Goal: Task Accomplishment & Management: Complete application form

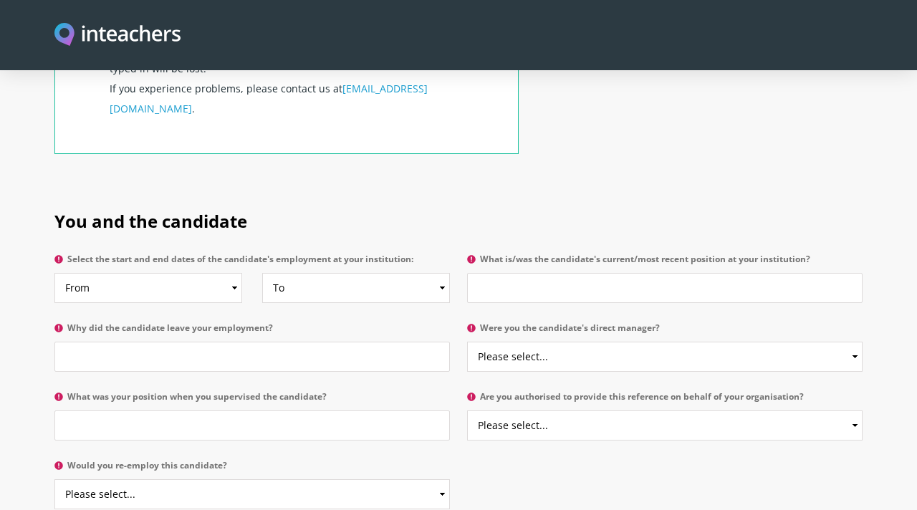
scroll to position [608, 0]
click at [310, 341] on input "Why did the candidate leave your employment?" at bounding box center [252, 356] width 396 height 30
type input "Moved Countries"
click at [206, 272] on select "From 2025 2024 2023 2022 2021 2020 2019 2018 2017 2016 2015 2014 2013 2012 2011…" at bounding box center [148, 287] width 188 height 30
select select "2023"
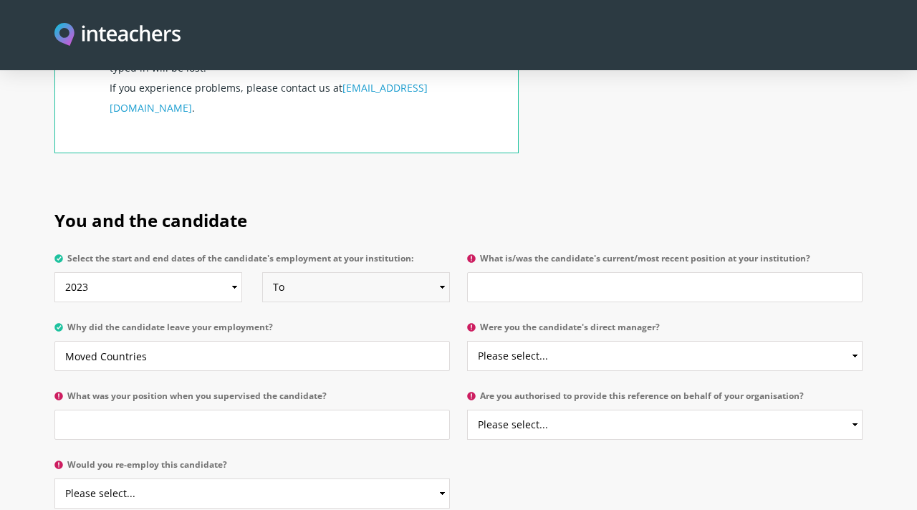
click at [390, 272] on select "To Currently 2025 2024 2023 2022 2021 2020 2019 2018 2017 2016 2015 2014 2013 2…" at bounding box center [356, 287] width 188 height 30
select select "2024"
click at [552, 272] on input "What is/was the candidate's current/most recent position at your institution?" at bounding box center [665, 287] width 396 height 30
type input "Swimming Instructor and Lifeguard"
click at [569, 341] on select "Please select... Yes No" at bounding box center [665, 356] width 396 height 30
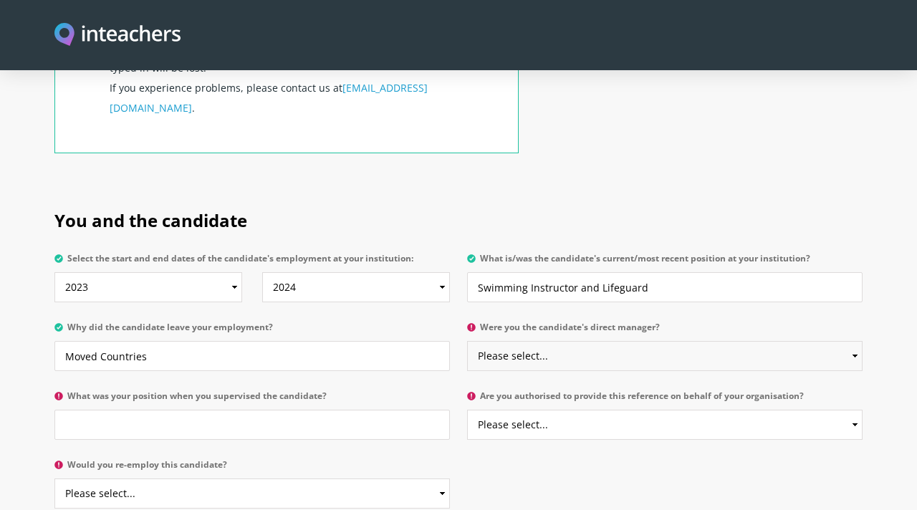
select select "Yes"
click at [536, 410] on select "Please select... Yes No" at bounding box center [665, 425] width 396 height 30
select select "Yes"
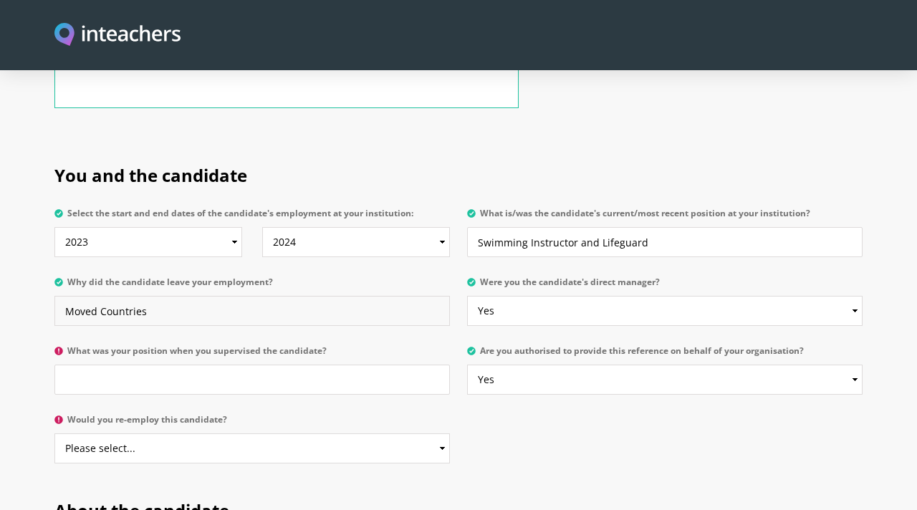
click at [353, 296] on input "Moved Countries" at bounding box center [252, 311] width 396 height 30
type input "Moved Countries to [GEOGRAPHIC_DATA]"
click at [179, 365] on input "What was your position when you supervised the candidate?" at bounding box center [252, 380] width 396 height 30
click at [179, 365] on input "Aquatics Direcror" at bounding box center [252, 380] width 396 height 30
type input "Aquatics Director"
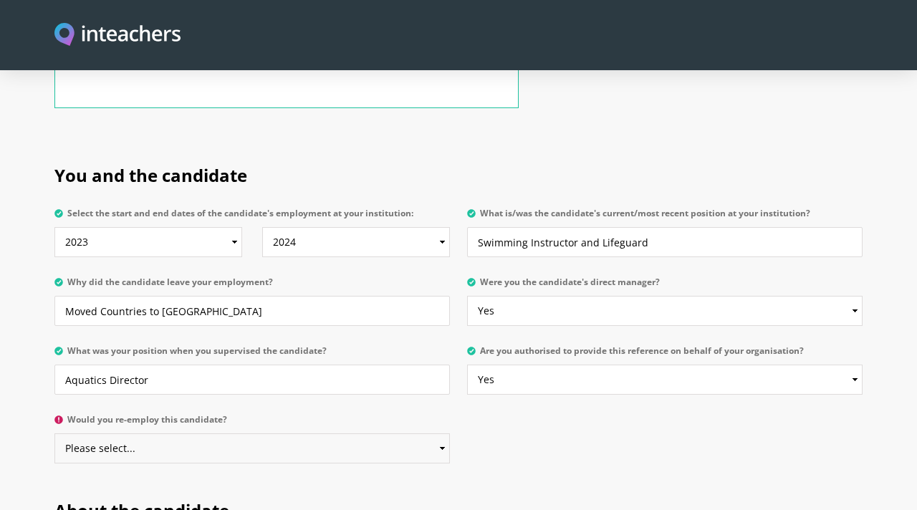
click at [163, 434] on select "Please select... Yes No" at bounding box center [252, 449] width 396 height 30
select select "No"
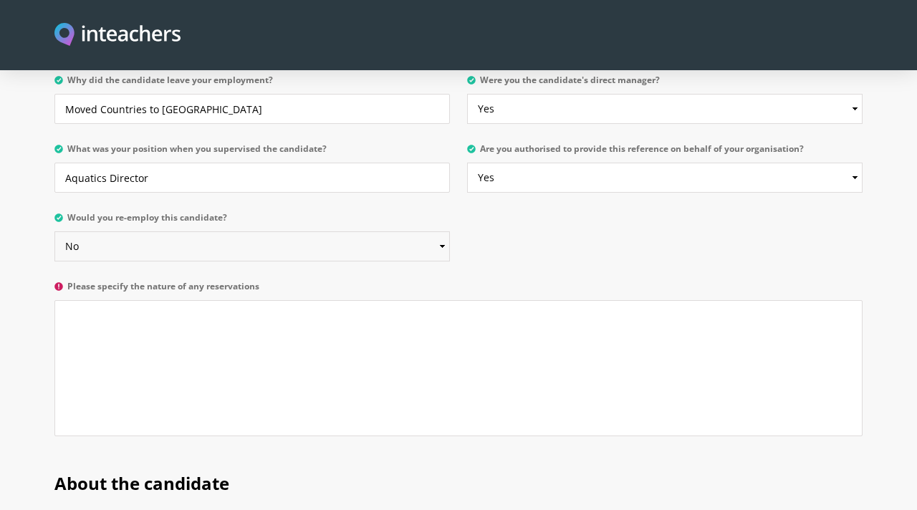
scroll to position [918, 0]
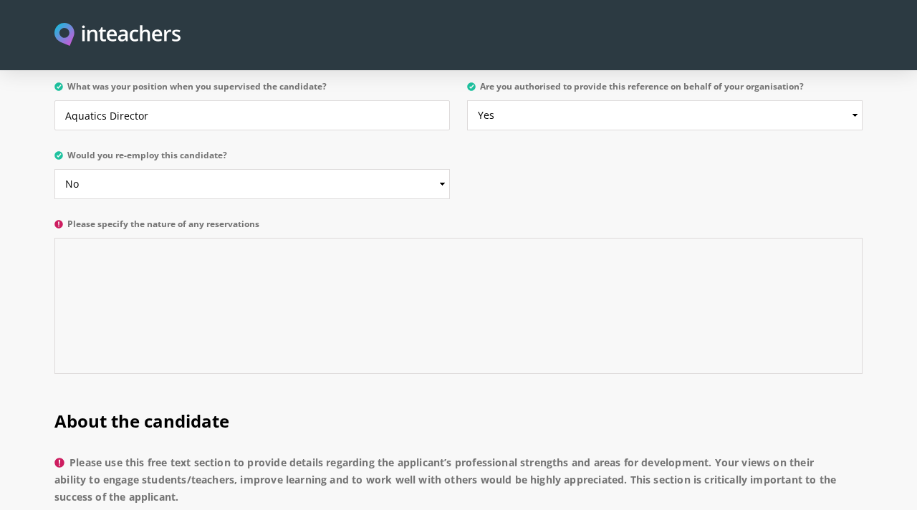
click at [233, 242] on textarea "Please specify the nature of any reservations" at bounding box center [458, 306] width 808 height 136
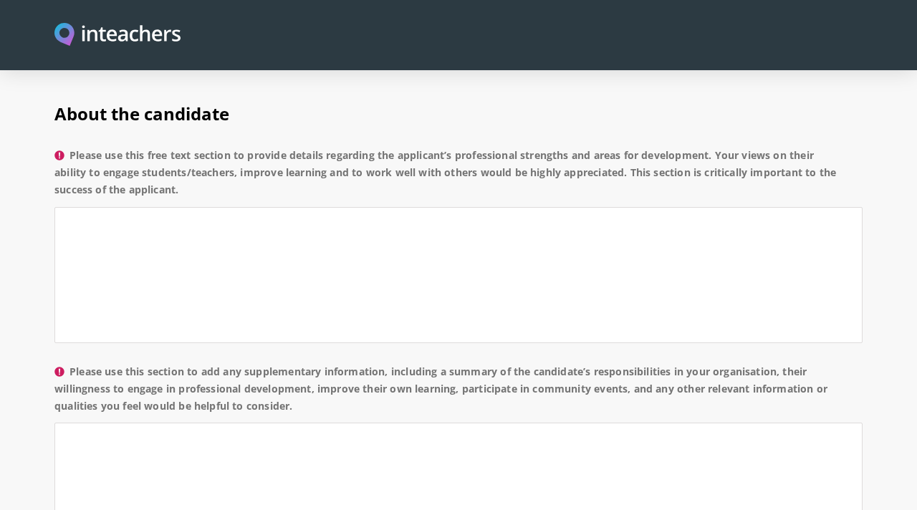
scroll to position [1225, 0]
type textarea "none"
drag, startPoint x: 211, startPoint y: 146, endPoint x: 69, endPoint y: 114, distance: 145.5
click at [68, 148] on label "Please use this free text section to provide details regarding the applicant’s …" at bounding box center [458, 178] width 808 height 60
copy label "Please use this free text section to provide details regarding the applicant’s …"
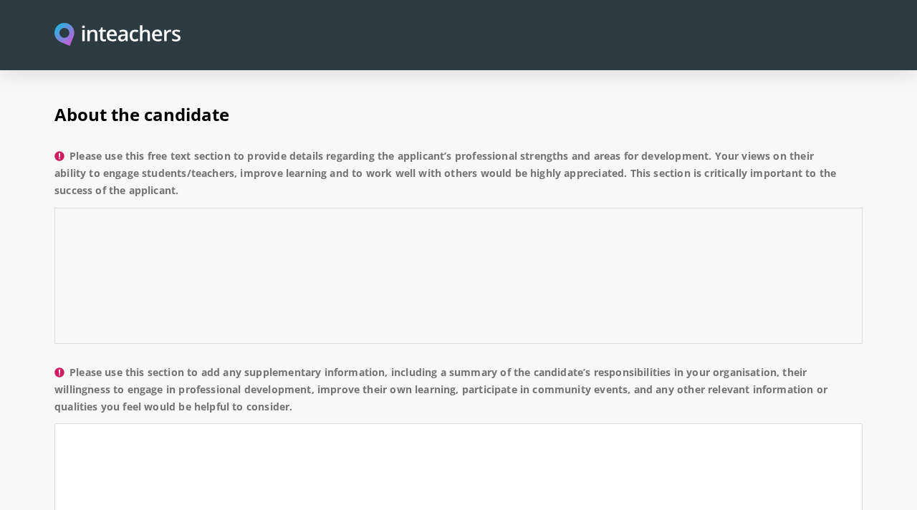
click at [255, 215] on textarea "Please use this free text section to provide details regarding the applicant’s …" at bounding box center [458, 276] width 808 height 136
paste textarea "[Applicant’s Name] has consistently demonstrated a high level of professionalis…"
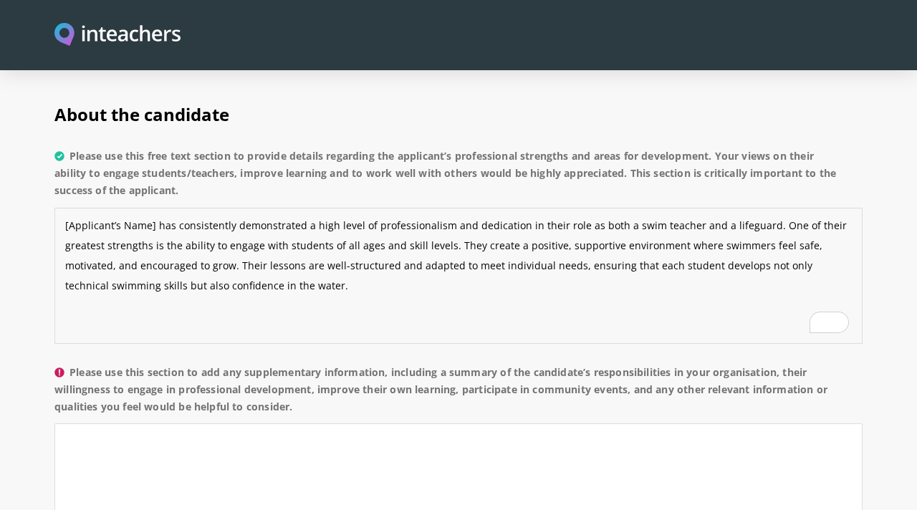
drag, startPoint x: 153, startPoint y: 185, endPoint x: 64, endPoint y: 190, distance: 88.3
click at [64, 208] on textarea "[Applicant’s Name] has consistently demonstrated a high level of professionalis…" at bounding box center [458, 276] width 808 height 136
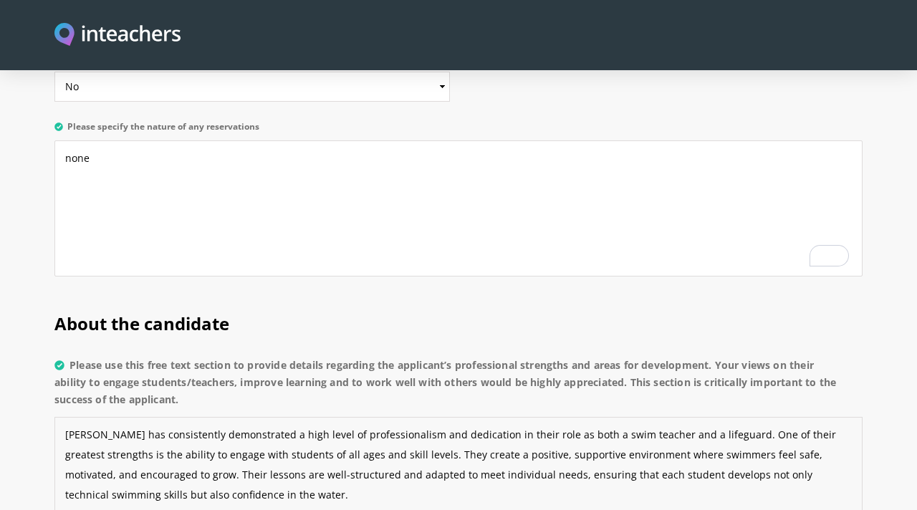
scroll to position [1061, 0]
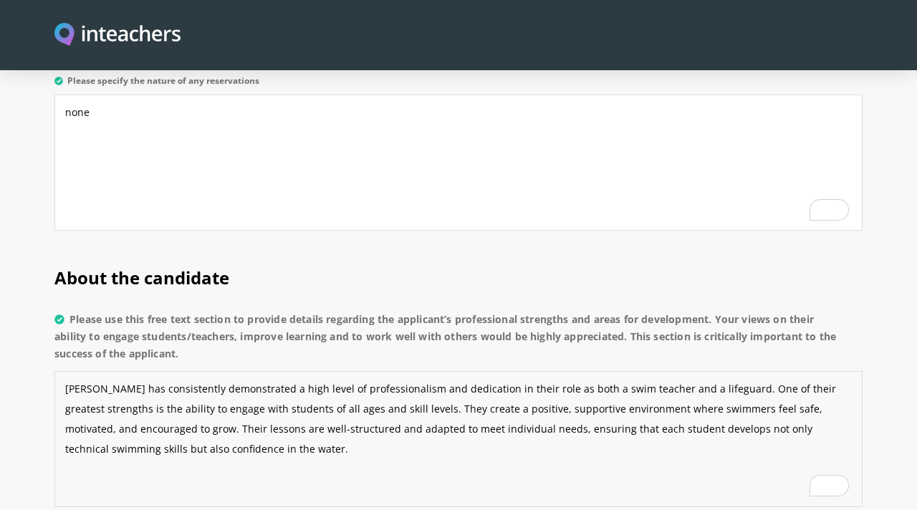
click at [117, 387] on textarea "[PERSON_NAME] has consistently demonstrated a high level of professionalism and…" at bounding box center [458, 439] width 808 height 136
click at [214, 422] on textarea "[PERSON_NAME] has consistently demonstrated a high level of professionalism and…" at bounding box center [458, 439] width 808 height 136
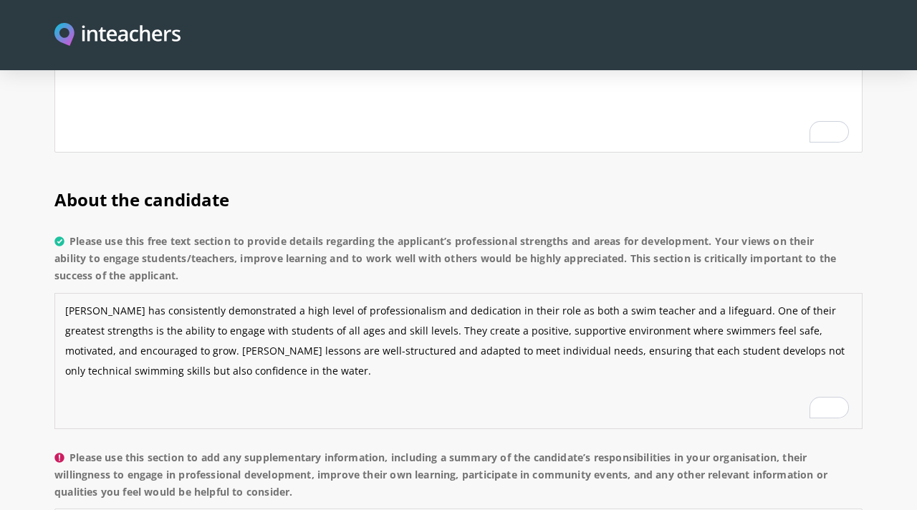
scroll to position [1155, 0]
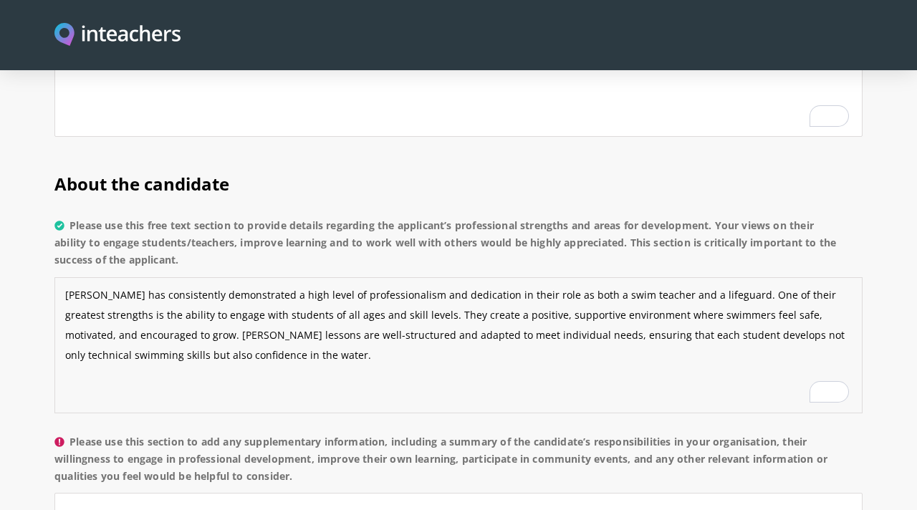
paste textarea "In addition to teaching, [Applicant’s Name] is highly dependable and attentive …"
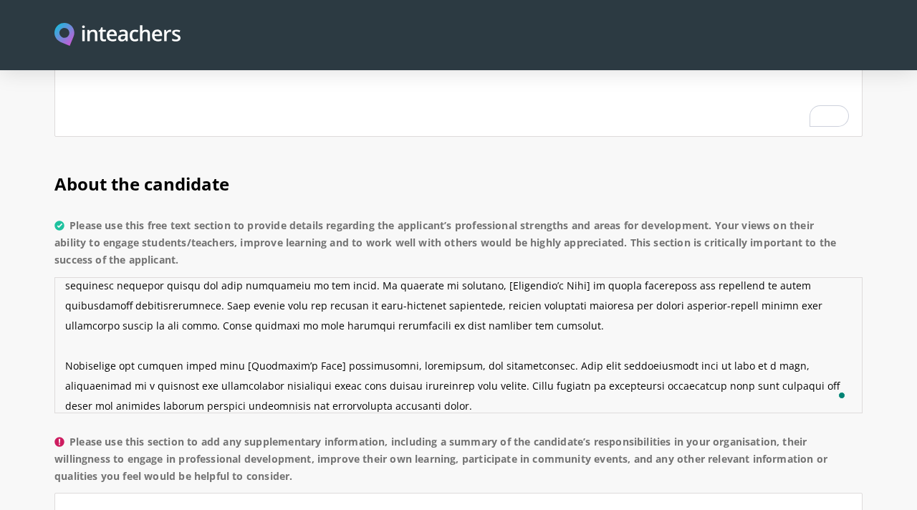
scroll to position [33, 0]
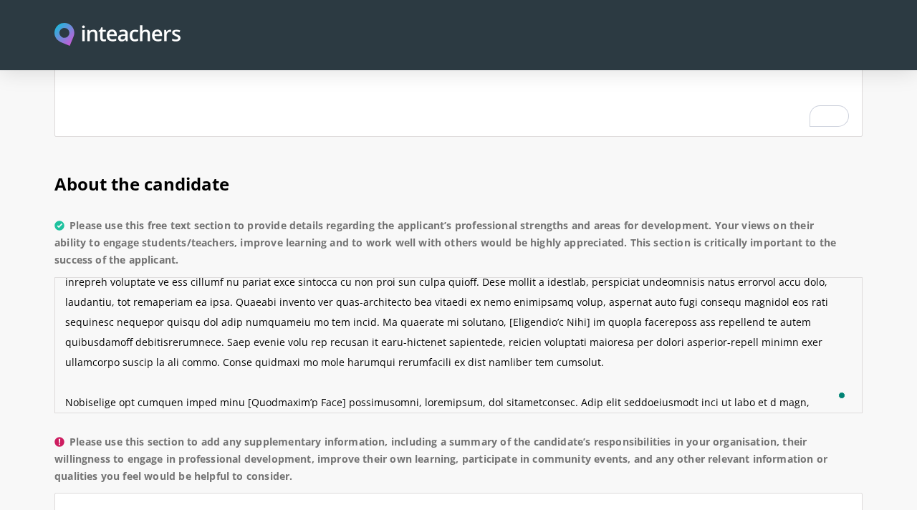
drag, startPoint x: 388, startPoint y: 283, endPoint x: 182, endPoint y: 285, distance: 205.7
click at [182, 285] on textarea "Please use this free text section to provide details regarding the applicant’s …" at bounding box center [458, 345] width 808 height 136
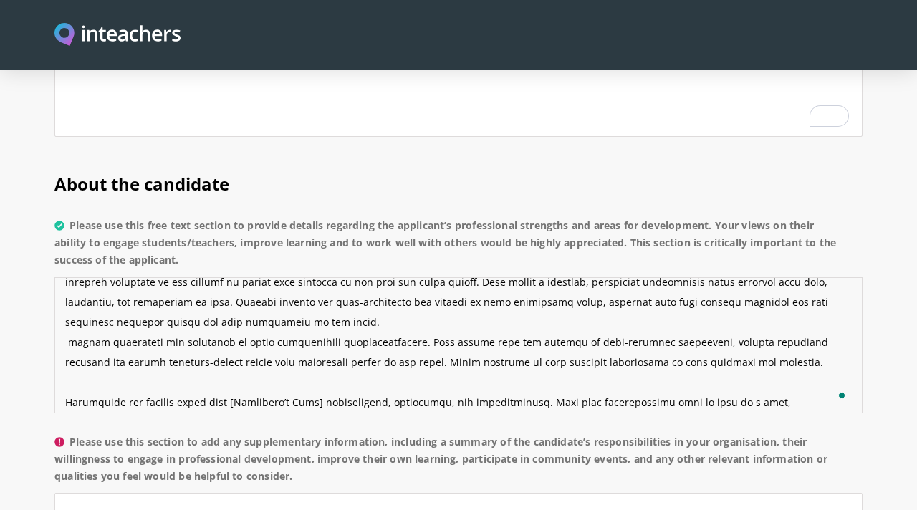
scroll to position [80, 0]
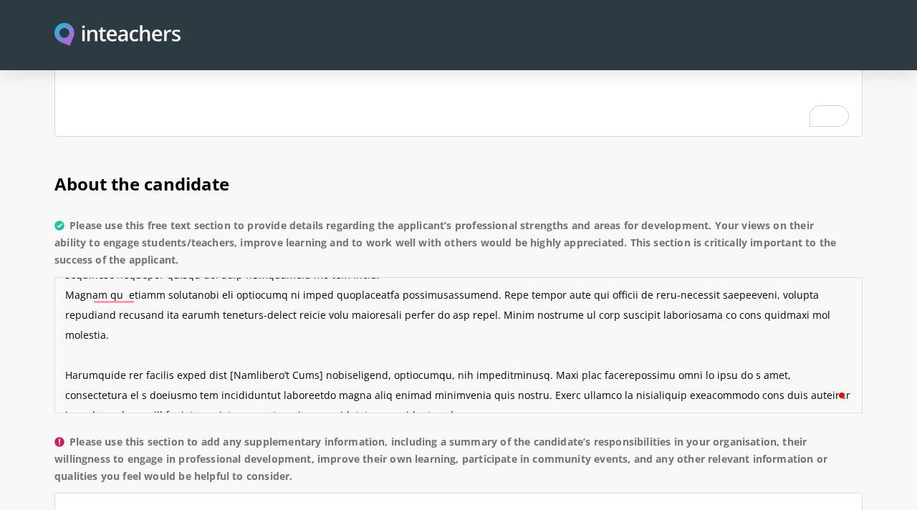
click at [123, 277] on textarea "Please use this free text section to provide details regarding the applicant’s …" at bounding box center [458, 345] width 808 height 136
drag, startPoint x: 316, startPoint y: 312, endPoint x: 230, endPoint y: 311, distance: 86.0
click at [230, 311] on textarea "Please use this free text section to provide details regarding the applicant’s …" at bounding box center [458, 345] width 808 height 136
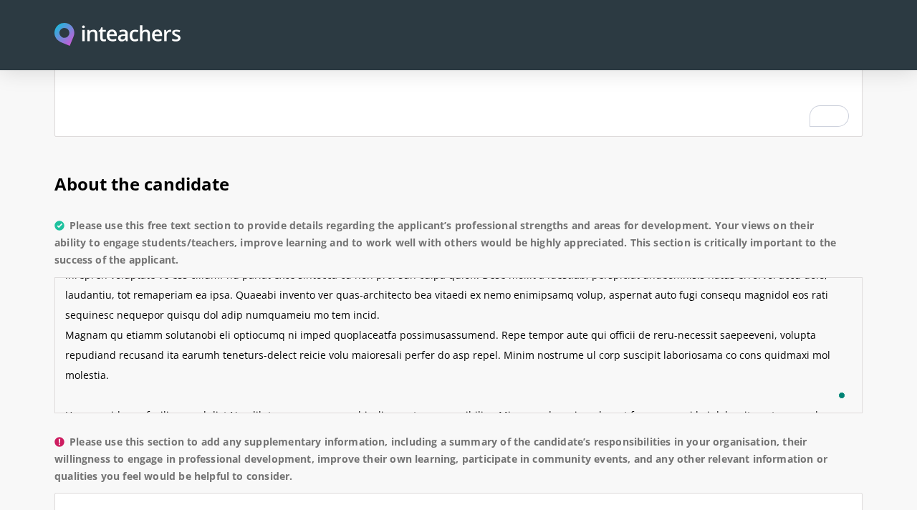
scroll to position [38, 0]
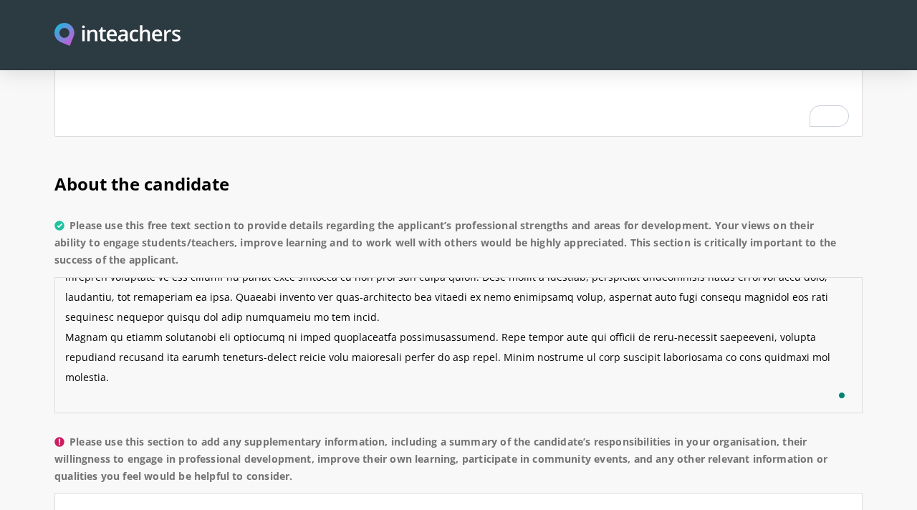
click at [294, 293] on textarea "Please use this free text section to provide details regarding the applicant’s …" at bounding box center [458, 345] width 808 height 136
click at [427, 324] on textarea "Please use this free text section to provide details regarding the applicant’s …" at bounding box center [458, 345] width 808 height 136
click at [534, 316] on textarea "Please use this free text section to provide details regarding the applicant’s …" at bounding box center [458, 345] width 808 height 136
click at [560, 357] on textarea "Please use this free text section to provide details regarding the applicant’s …" at bounding box center [458, 345] width 808 height 136
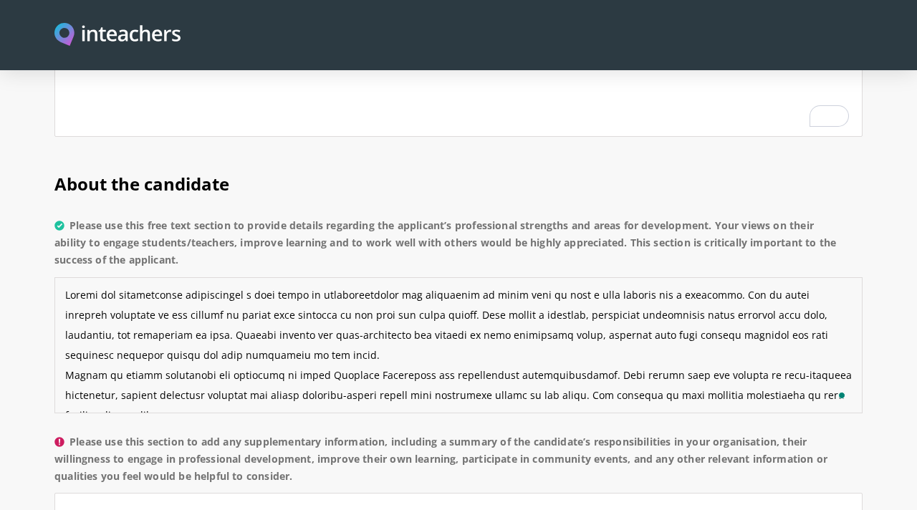
scroll to position [0, 0]
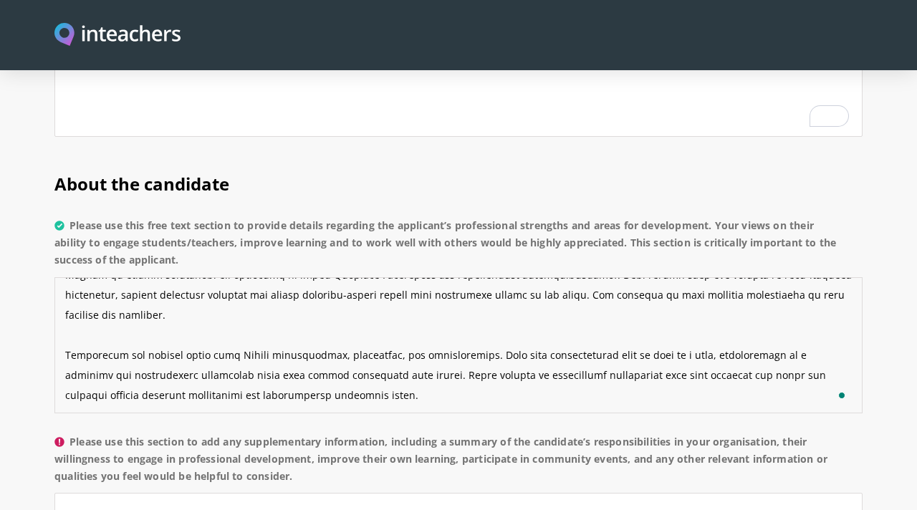
click at [68, 314] on textarea "Please use this free text section to provide details regarding the applicant’s …" at bounding box center [458, 345] width 808 height 136
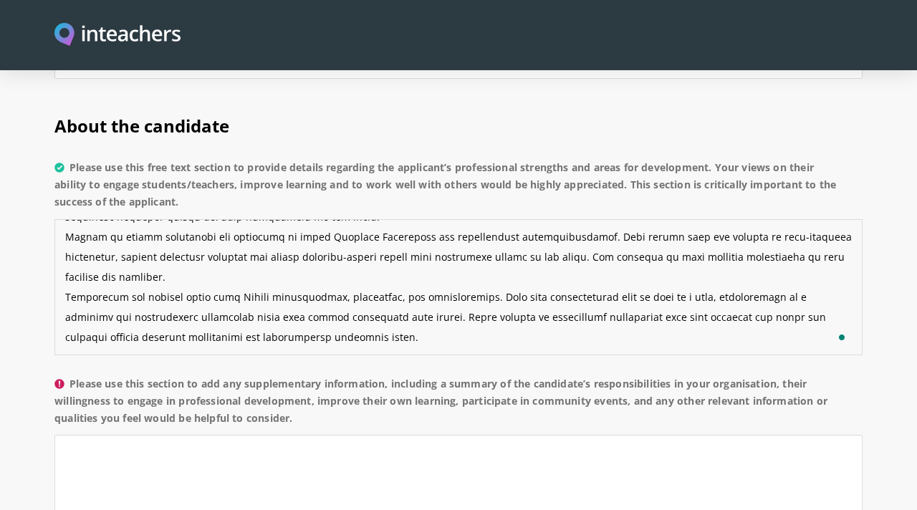
type textarea "[PERSON_NAME] has consistently demonstrated a high level of professionalism and…"
drag, startPoint x: 295, startPoint y: 382, endPoint x: 72, endPoint y: 345, distance: 225.1
click at [72, 376] on label "Please use this section to add any supplementary information, including a summa…" at bounding box center [458, 406] width 808 height 60
copy label "Please use this section to add any supplementary information, including a summa…"
click at [204, 437] on textarea "Please use this section to add any supplementary information, including a summa…" at bounding box center [458, 503] width 808 height 136
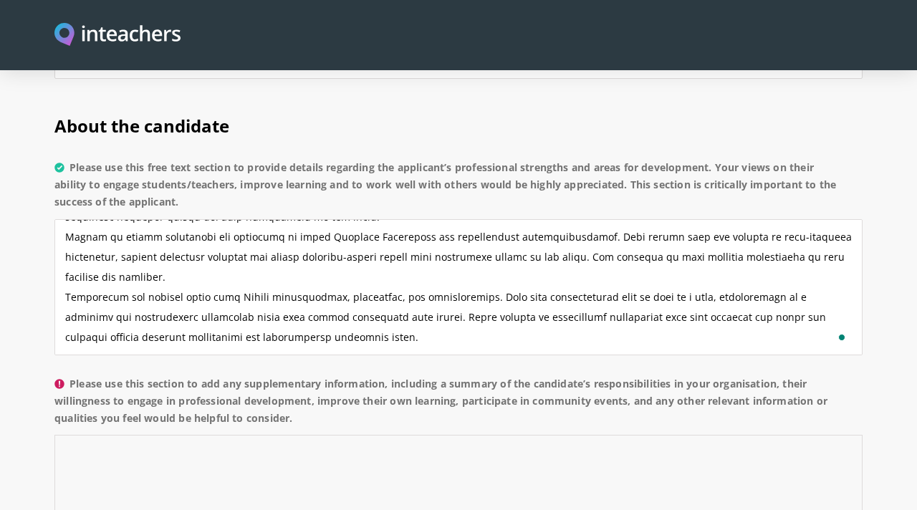
click at [204, 437] on textarea "Please use this section to add any supplementary information, including a summa…" at bounding box center [458, 503] width 808 height 136
paste textarea "In her role within our aquatics program, [PERSON_NAME] has taken on a wide rang…"
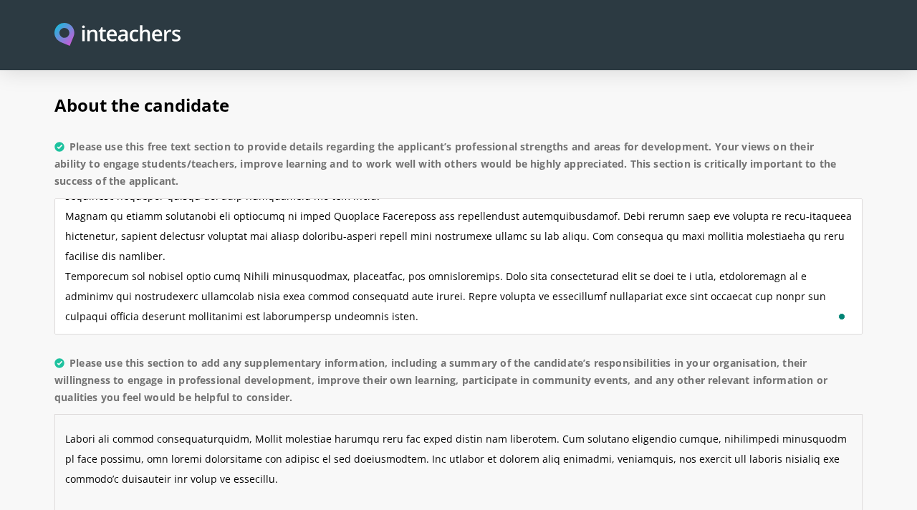
scroll to position [81, 0]
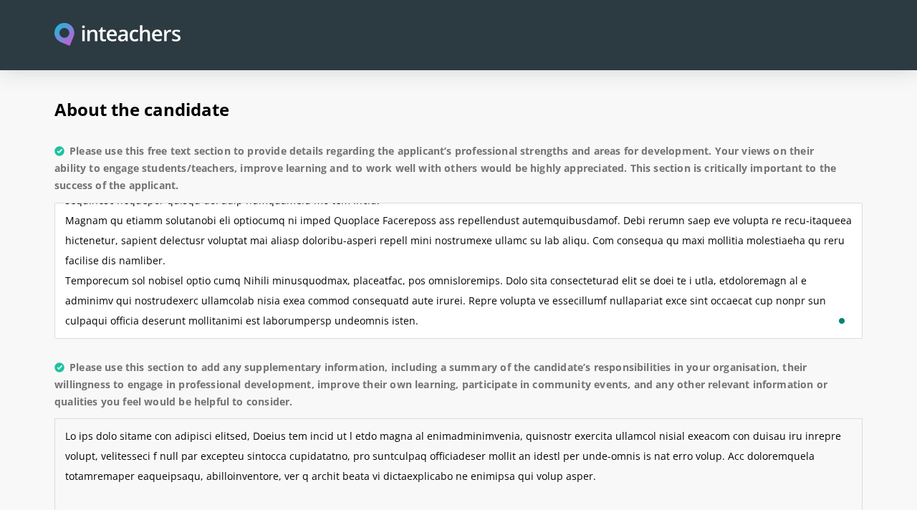
click at [65, 479] on textarea "Please use this section to add any supplementary information, including a summa…" at bounding box center [458, 487] width 808 height 136
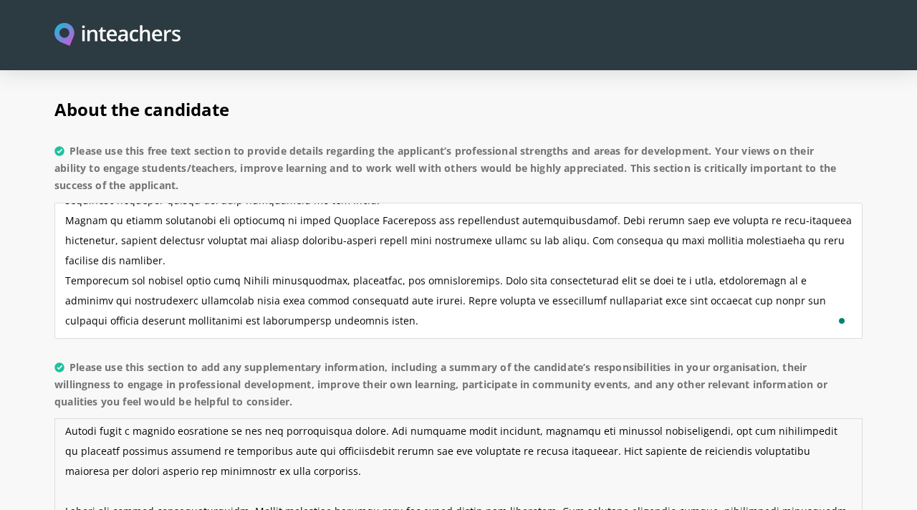
click at [64, 467] on textarea "Please use this section to add any supplementary information, including a summa…" at bounding box center [458, 487] width 808 height 136
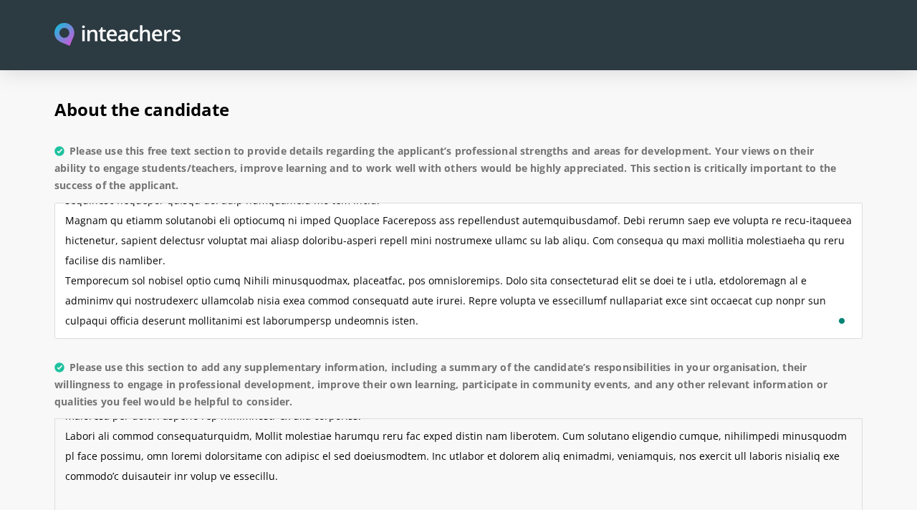
click at [64, 480] on textarea "Please use this section to add any supplementary information, including a summa…" at bounding box center [458, 487] width 808 height 136
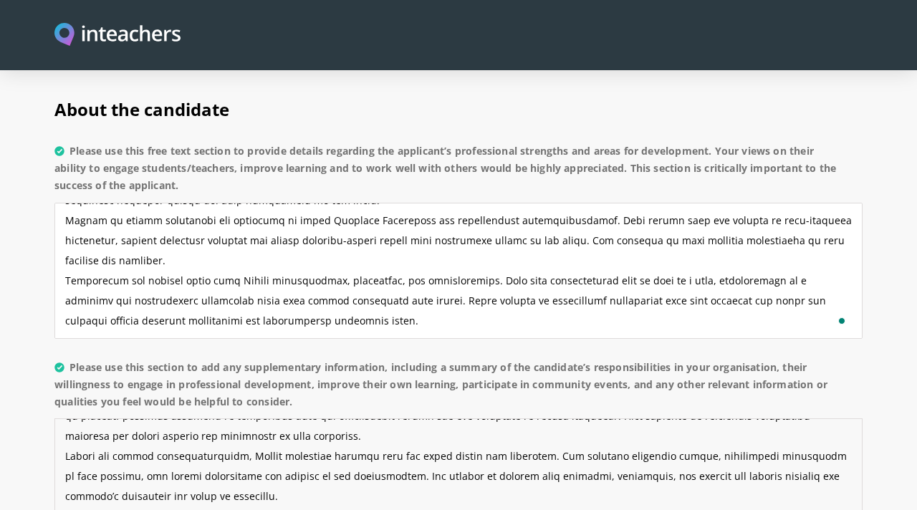
drag, startPoint x: 128, startPoint y: 480, endPoint x: 64, endPoint y: 478, distance: 63.8
click at [64, 477] on textarea "Please use this section to add any supplementary information, including a summa…" at bounding box center [458, 487] width 808 height 136
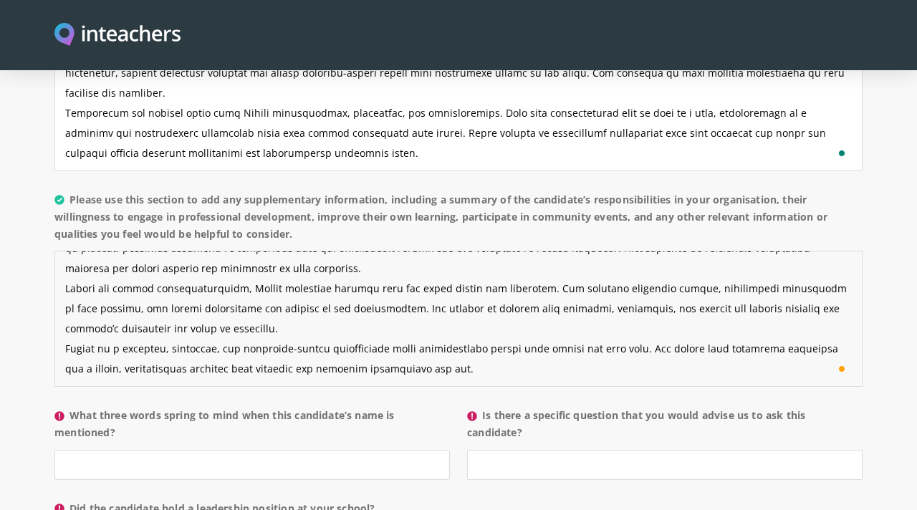
type textarea "In her role within our aquatics program, [PERSON_NAME] has taken on a wide rang…"
click at [212, 450] on input "What three words spring to mind when this candidate’s name is mentioned?" at bounding box center [252, 465] width 396 height 30
type input "f"
type input "Fun, Commited,"
click at [115, 450] on input "Fun, Commited," at bounding box center [252, 465] width 396 height 30
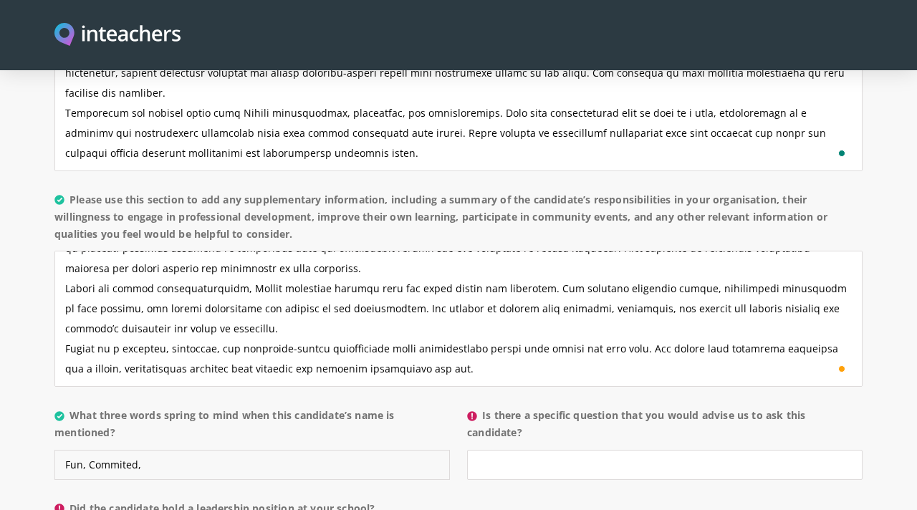
drag, startPoint x: 158, startPoint y: 423, endPoint x: 67, endPoint y: 423, distance: 91.0
click at [67, 450] on input "Fun, Commited," at bounding box center [252, 465] width 396 height 30
drag, startPoint x: 135, startPoint y: 396, endPoint x: 72, endPoint y: 377, distance: 65.8
click at [72, 407] on label "What three words spring to mind when this candidate’s name is mentioned?" at bounding box center [252, 428] width 396 height 43
copy label "What three words spring to mind when this candidate’s name is mentioned?"
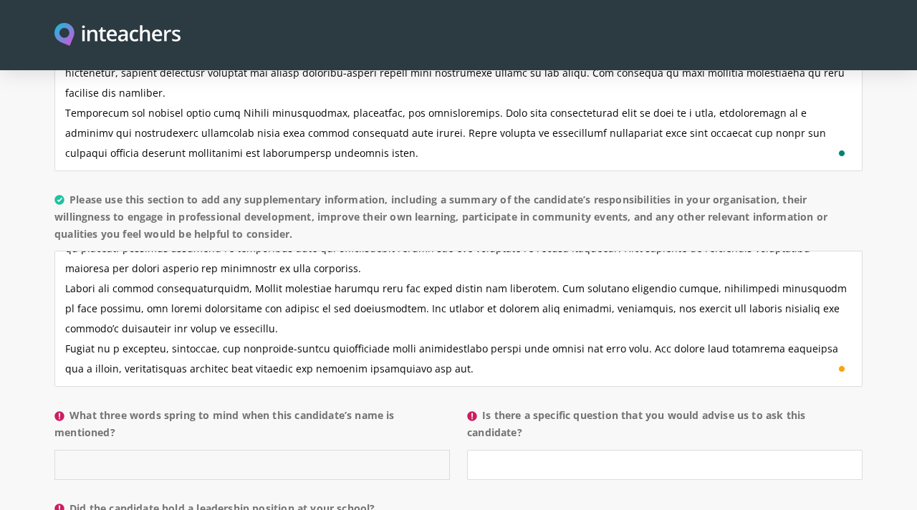
click at [191, 450] on input "What three words spring to mind when this candidate’s name is mentioned?" at bounding box center [252, 465] width 396 height 30
paste input "Dedicated, Supportive, Professional"
click at [322, 450] on input "Dedicated, Supportive, Professional" at bounding box center [252, 465] width 396 height 30
type input "Dedicated, Supportive, Professional"
click at [546, 450] on input "Is there a specific question that you would advise us to ask this candidate?" at bounding box center [665, 465] width 396 height 30
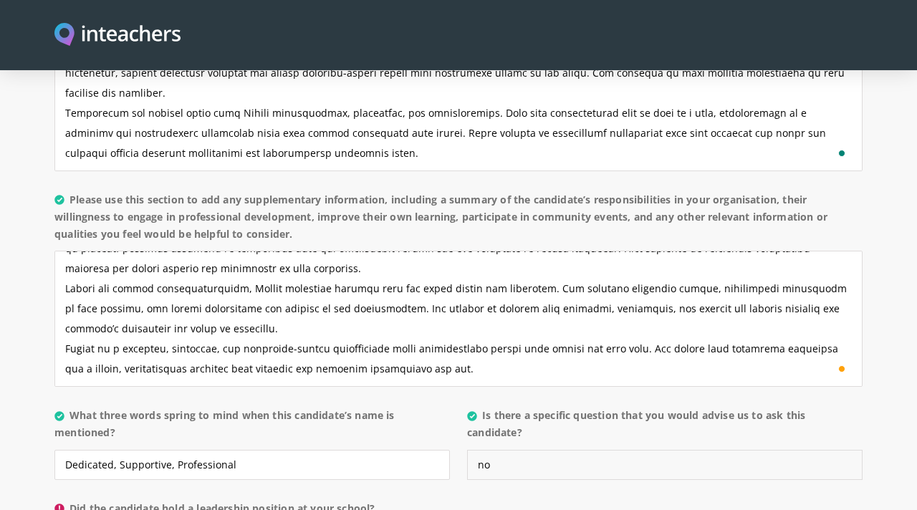
type input "no"
click at [654, 407] on label "Is there a specific question that you would advise us to ask this candidate?" at bounding box center [665, 428] width 396 height 43
click at [654, 450] on input "no" at bounding box center [665, 465] width 396 height 30
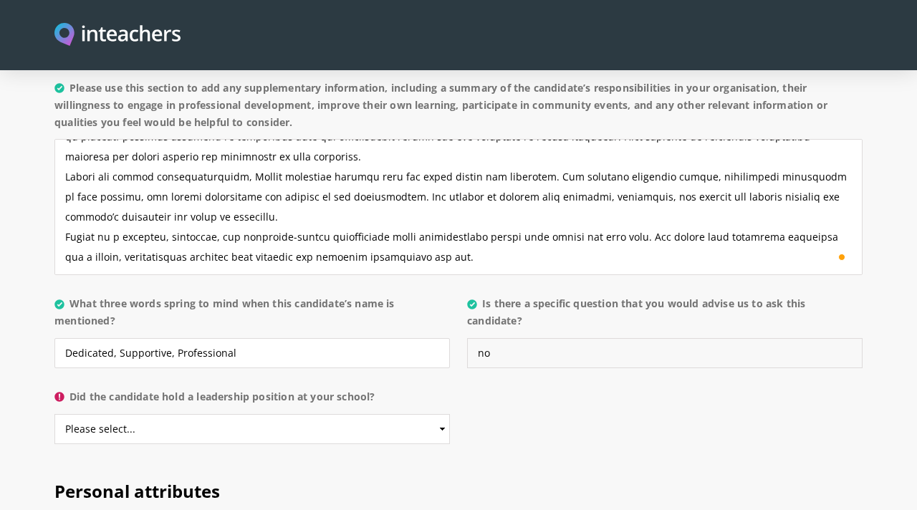
scroll to position [1512, 0]
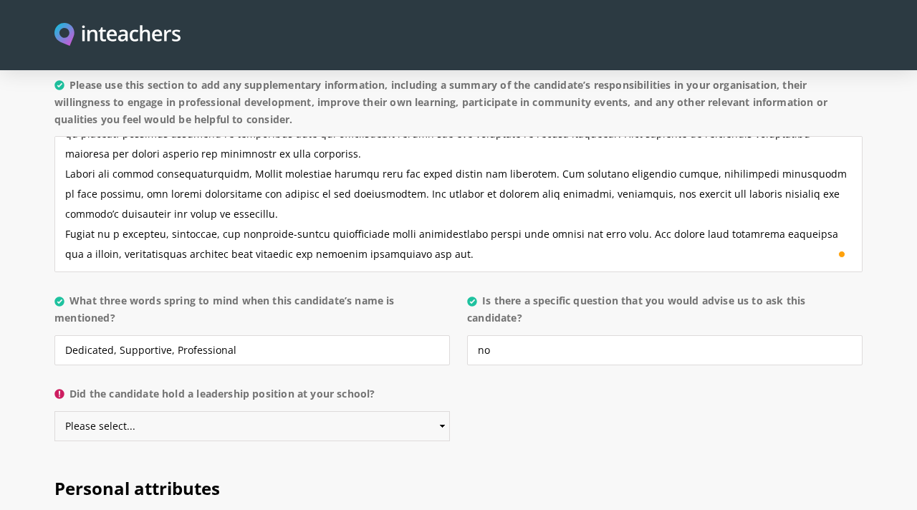
click at [438, 411] on select "Please select... Yes No" at bounding box center [252, 426] width 396 height 30
select select "No"
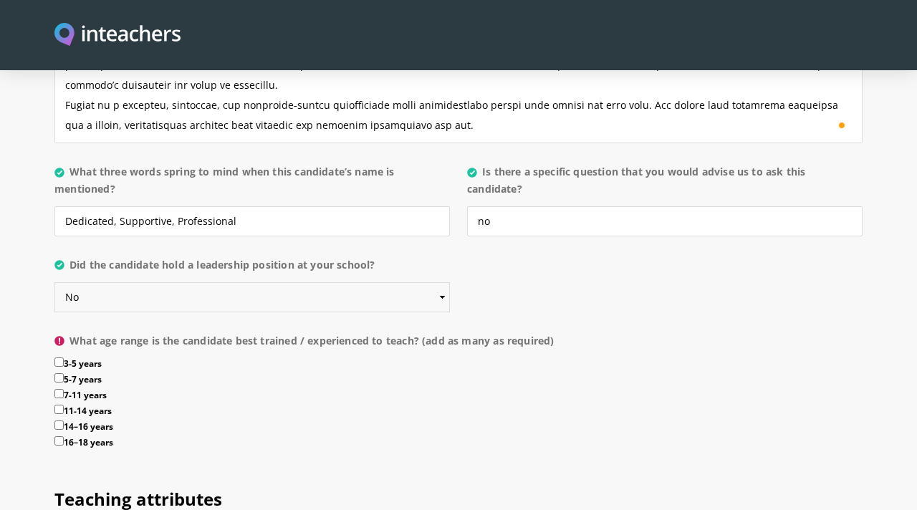
scroll to position [1652, 0]
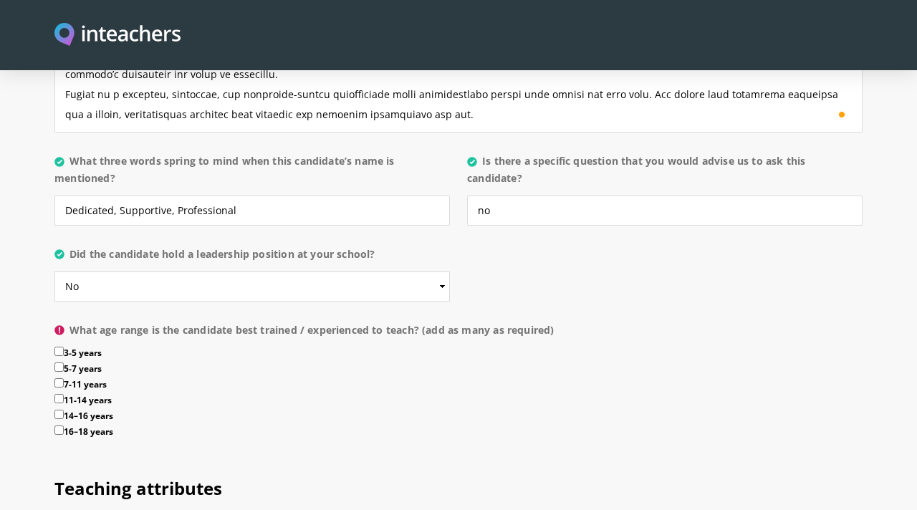
click at [60, 347] on input "3-5 years" at bounding box center [58, 351] width 9 height 9
click at [60, 347] on label "3-5 years" at bounding box center [458, 355] width 808 height 16
click at [60, 347] on input "3-5 years" at bounding box center [58, 351] width 9 height 9
click at [59, 347] on input "3-5 years" at bounding box center [58, 351] width 9 height 9
checkbox input "true"
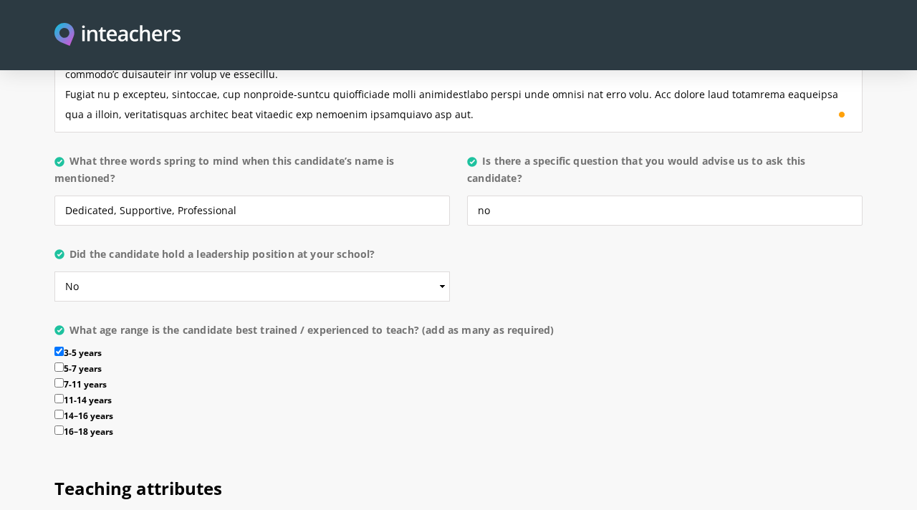
click at [59, 363] on input "5-7 years" at bounding box center [58, 367] width 9 height 9
checkbox input "true"
click at [61, 378] on input "7-11 years" at bounding box center [58, 382] width 9 height 9
checkbox input "true"
click at [61, 394] on input "11-14 years" at bounding box center [58, 398] width 9 height 9
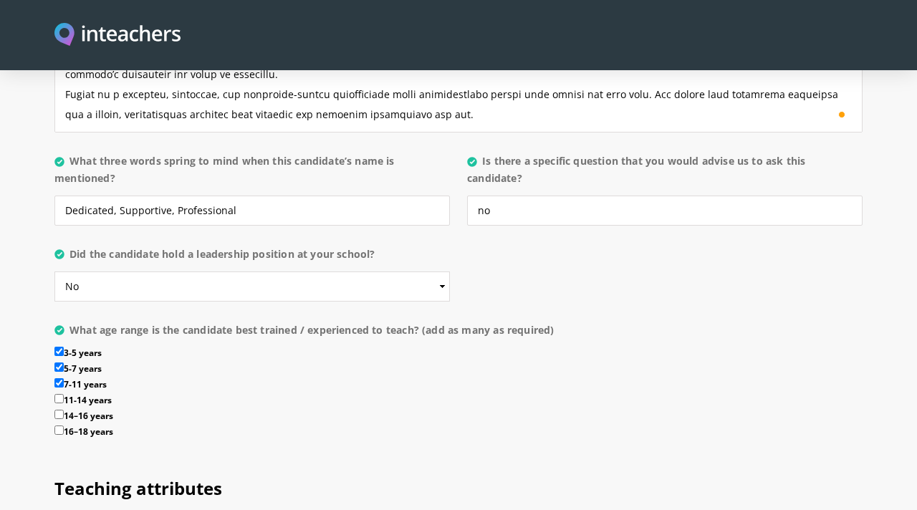
checkbox input "true"
click at [60, 410] on input "14–16 years" at bounding box center [58, 414] width 9 height 9
checkbox input "true"
click at [59, 426] on label "16–18 years" at bounding box center [458, 434] width 808 height 16
click at [59, 426] on input "16–18 years" at bounding box center [58, 430] width 9 height 9
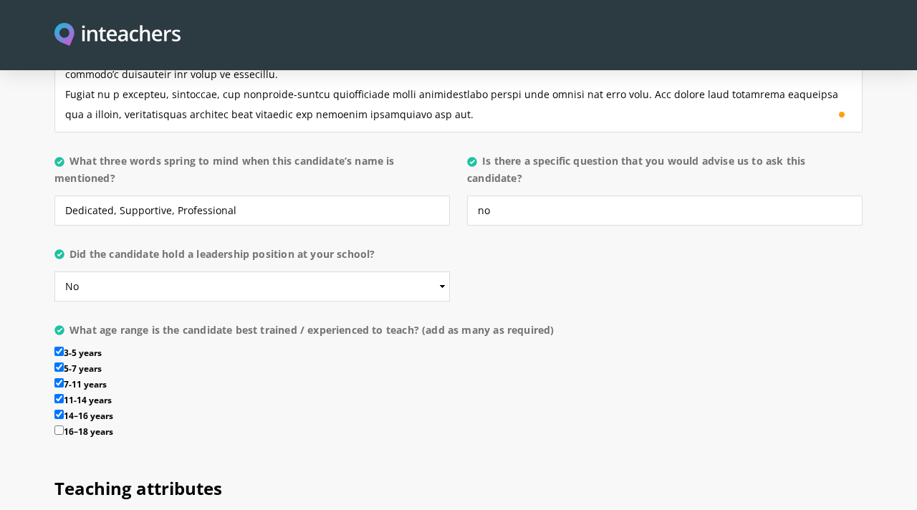
checkbox input "true"
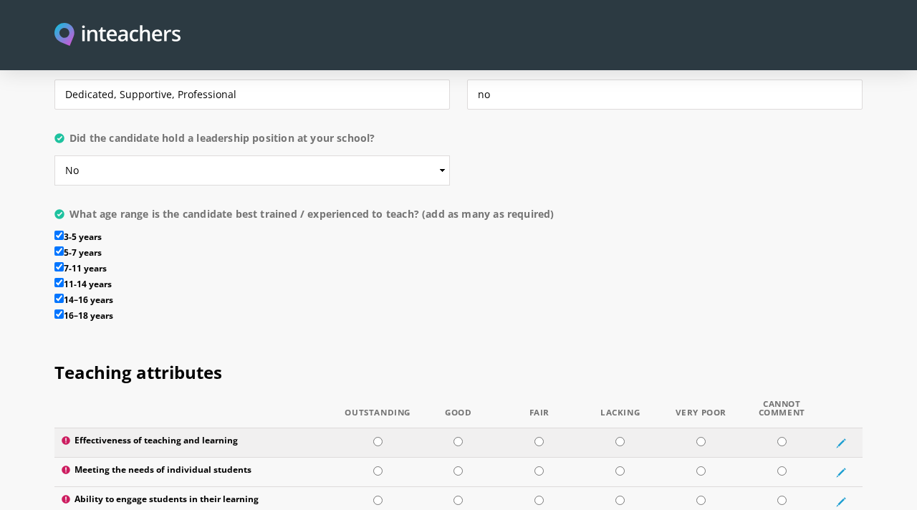
scroll to position [1863, 0]
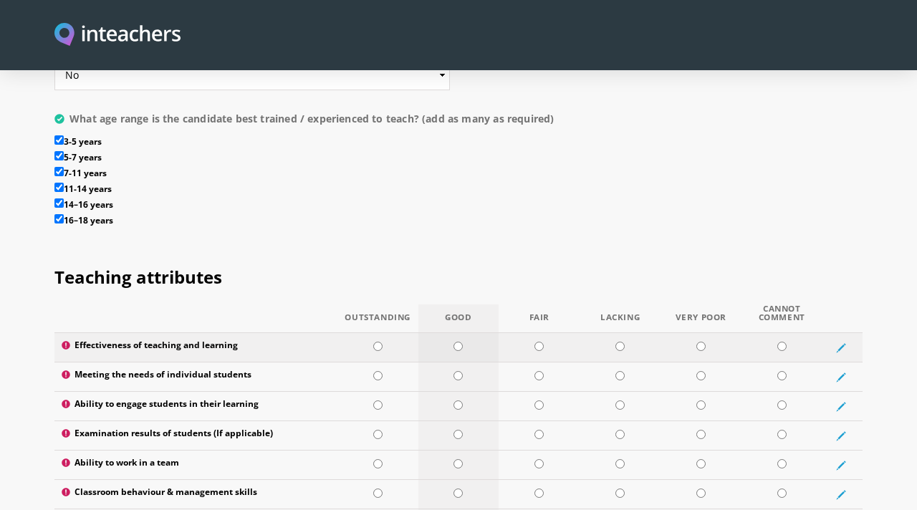
click at [460, 342] on input "radio" at bounding box center [458, 346] width 9 height 9
radio input "true"
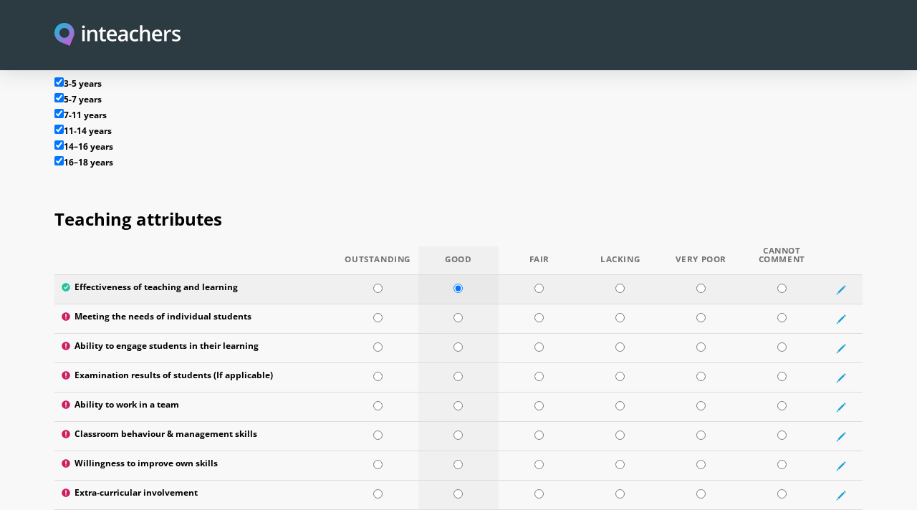
scroll to position [1954, 0]
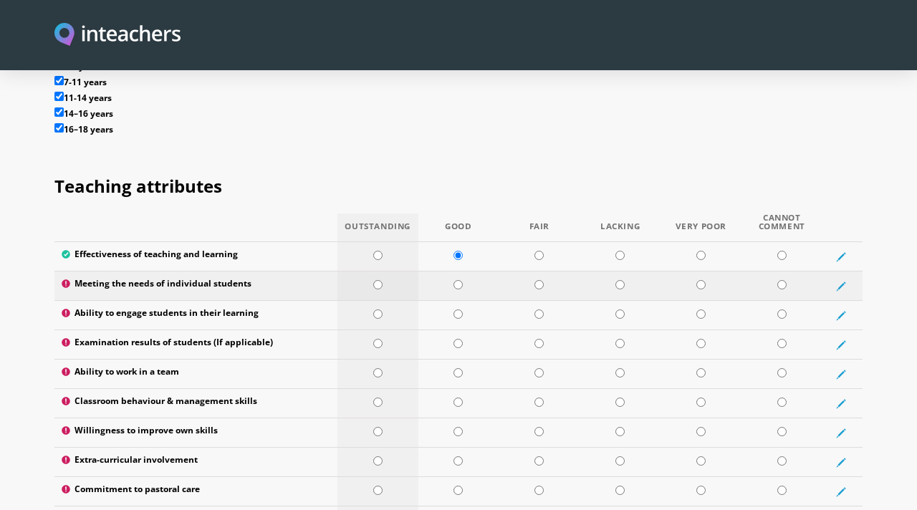
click at [381, 280] on input "radio" at bounding box center [377, 284] width 9 height 9
radio input "true"
click at [376, 251] on input "radio" at bounding box center [377, 255] width 9 height 9
radio input "true"
click at [379, 310] on input "radio" at bounding box center [377, 314] width 9 height 9
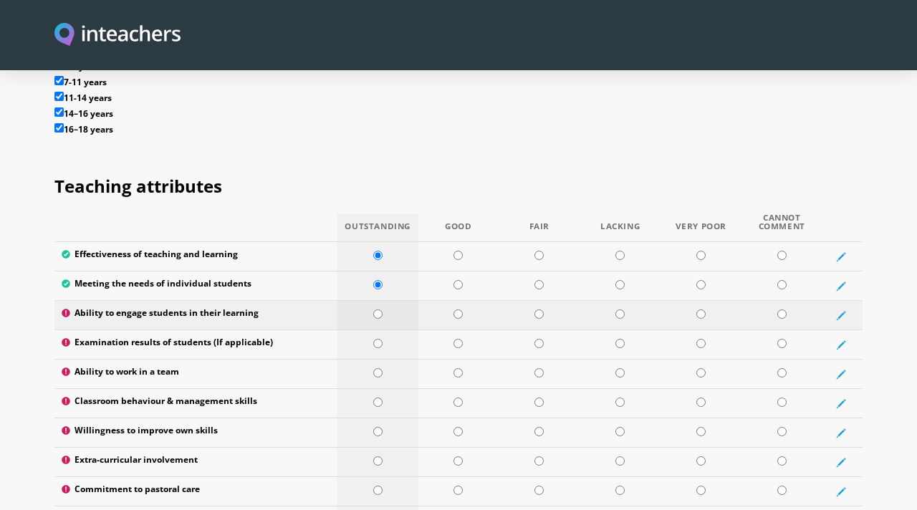
radio input "true"
click at [460, 339] on input "radio" at bounding box center [458, 343] width 9 height 9
radio input "true"
click at [381, 368] on input "radio" at bounding box center [377, 372] width 9 height 9
radio input "true"
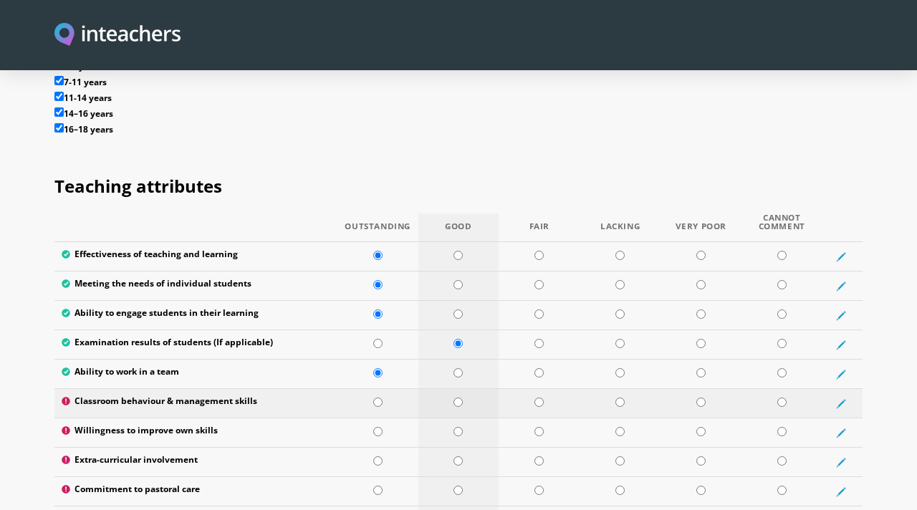
click at [461, 398] on input "radio" at bounding box center [458, 402] width 9 height 9
radio input "true"
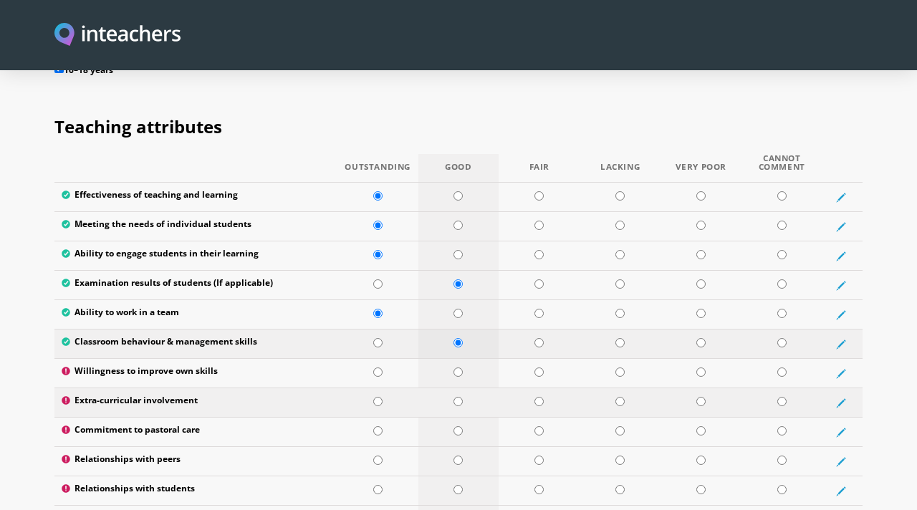
scroll to position [2016, 0]
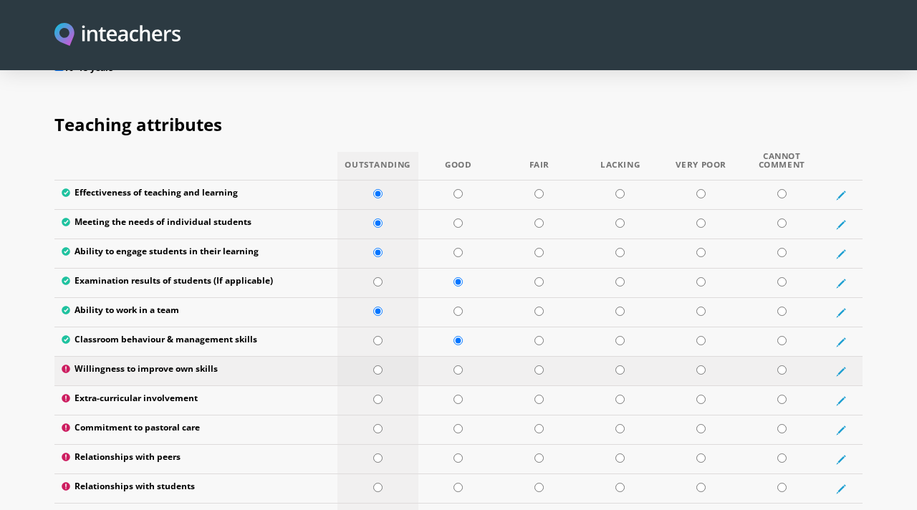
click at [377, 365] on input "radio" at bounding box center [377, 369] width 9 height 9
radio input "true"
click at [378, 395] on input "radio" at bounding box center [377, 399] width 9 height 9
radio input "true"
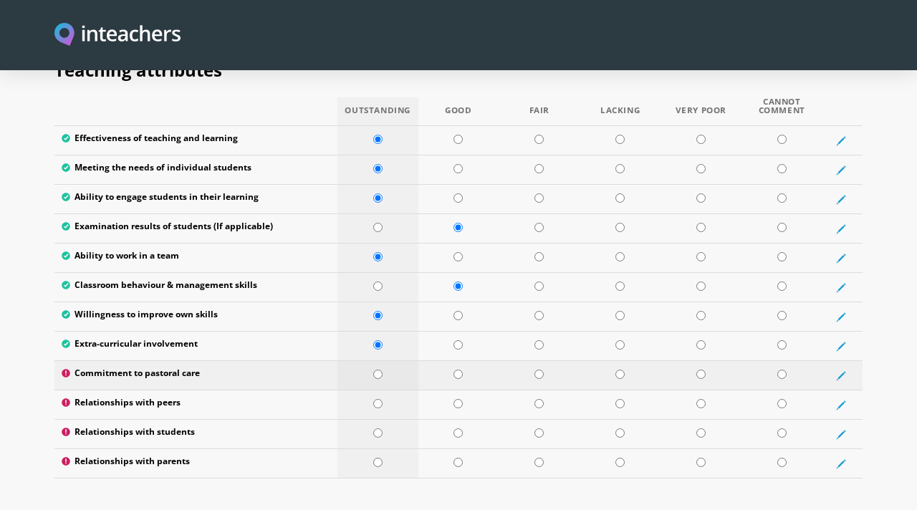
scroll to position [2073, 0]
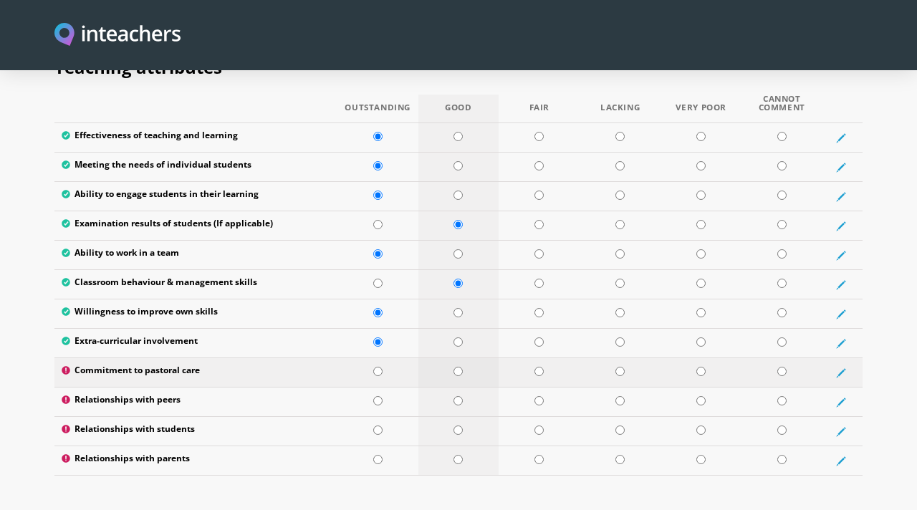
click at [464, 358] on td at bounding box center [459, 372] width 81 height 29
radio input "true"
click at [381, 396] on input "radio" at bounding box center [377, 400] width 9 height 9
radio input "true"
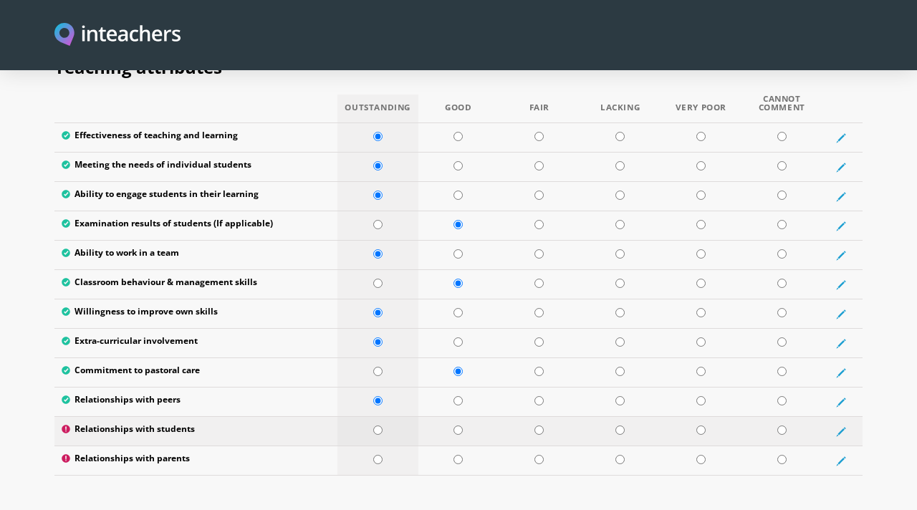
click at [377, 426] on input "radio" at bounding box center [377, 430] width 9 height 9
radio input "true"
click at [373, 455] on input "radio" at bounding box center [377, 459] width 9 height 9
radio input "true"
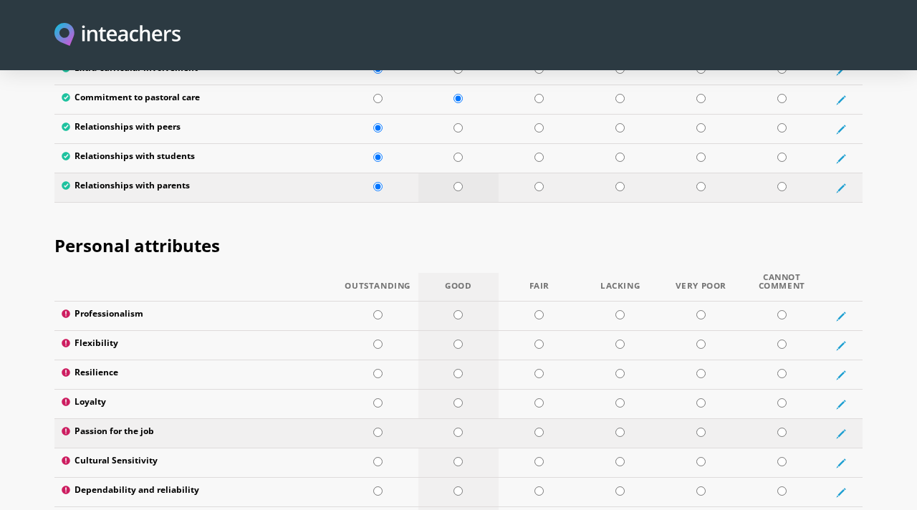
scroll to position [2356, 0]
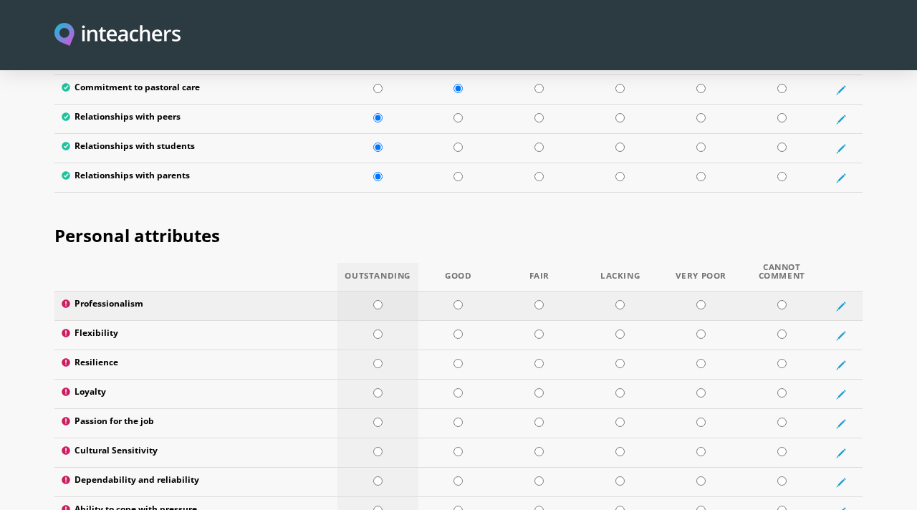
click at [383, 292] on td at bounding box center [378, 306] width 81 height 29
radio input "true"
click at [378, 330] on input "radio" at bounding box center [377, 334] width 9 height 9
radio input "true"
click at [378, 350] on td at bounding box center [378, 364] width 81 height 29
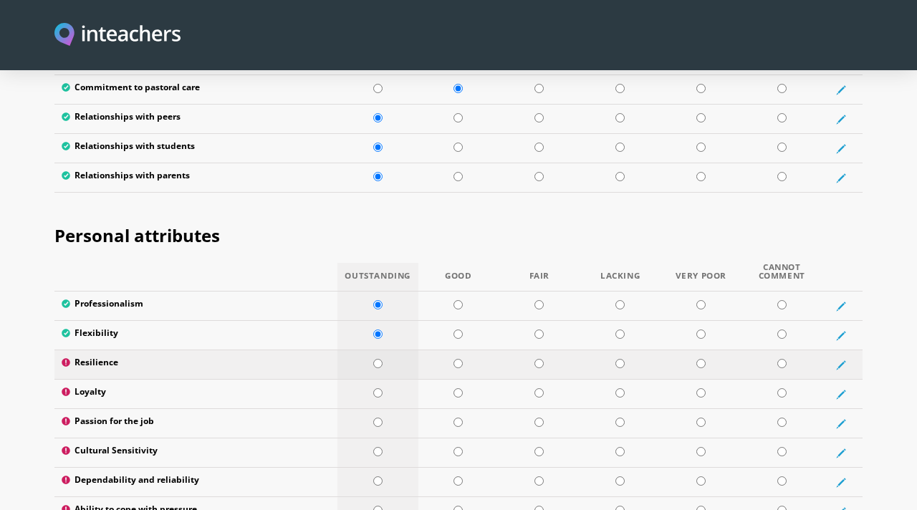
radio input "true"
click at [376, 388] on input "radio" at bounding box center [377, 392] width 9 height 9
radio input "true"
click at [381, 409] on td at bounding box center [378, 423] width 81 height 29
radio input "true"
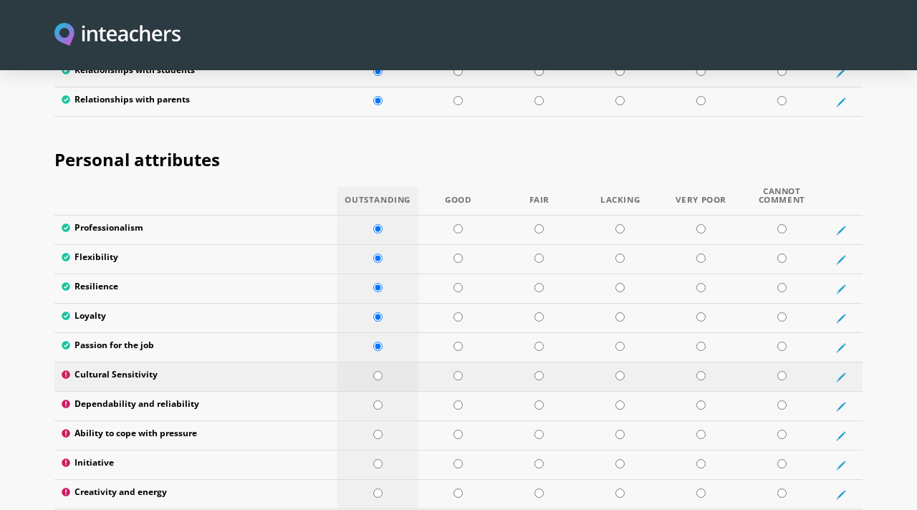
scroll to position [2434, 0]
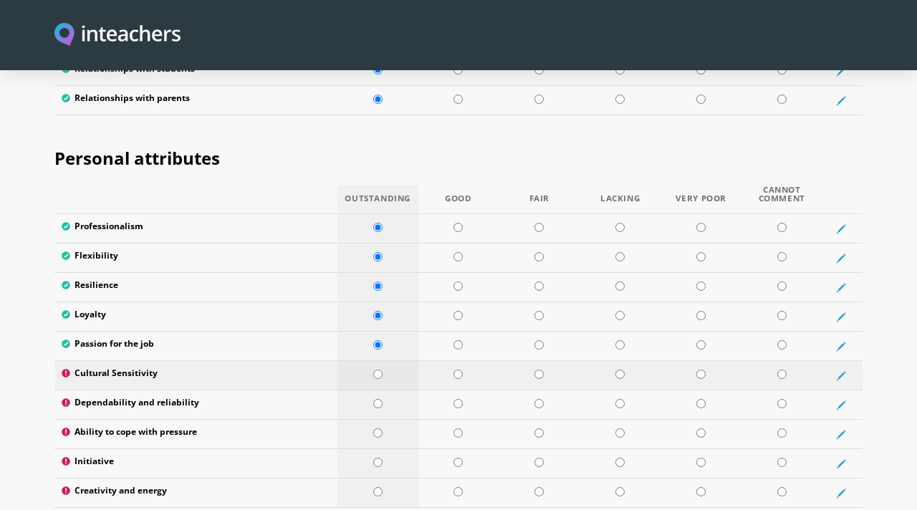
click at [378, 370] on input "radio" at bounding box center [377, 374] width 9 height 9
radio input "true"
click at [378, 399] on input "radio" at bounding box center [377, 403] width 9 height 9
radio input "true"
click at [383, 420] on td at bounding box center [378, 434] width 81 height 29
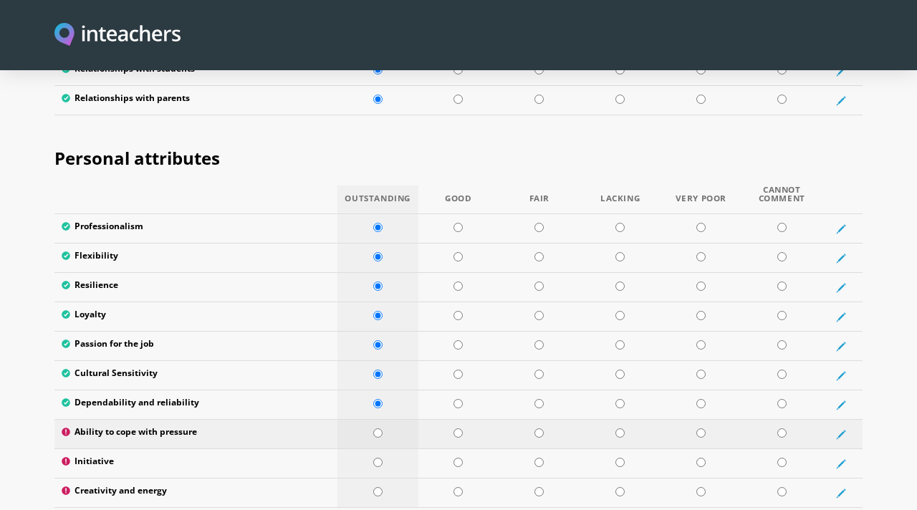
radio input "true"
click at [378, 458] on input "radio" at bounding box center [377, 462] width 9 height 9
radio input "true"
click at [378, 487] on input "radio" at bounding box center [377, 491] width 9 height 9
radio input "true"
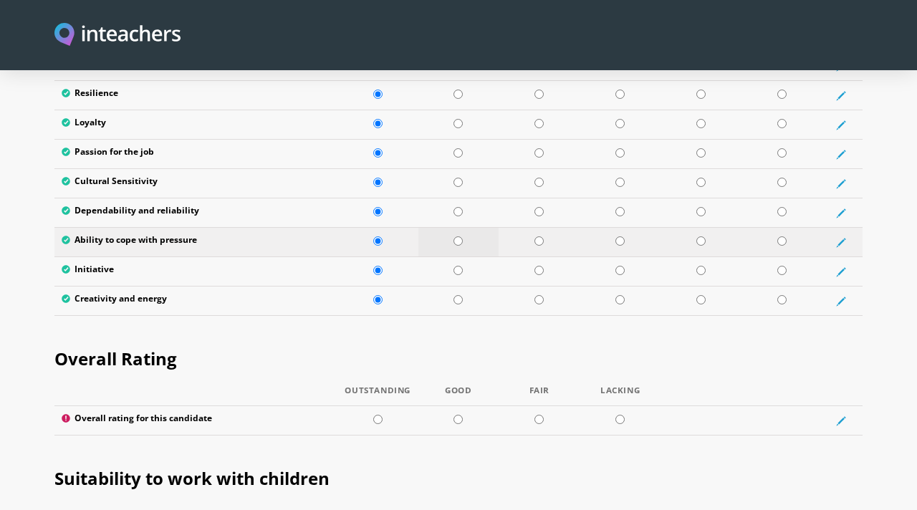
scroll to position [2634, 0]
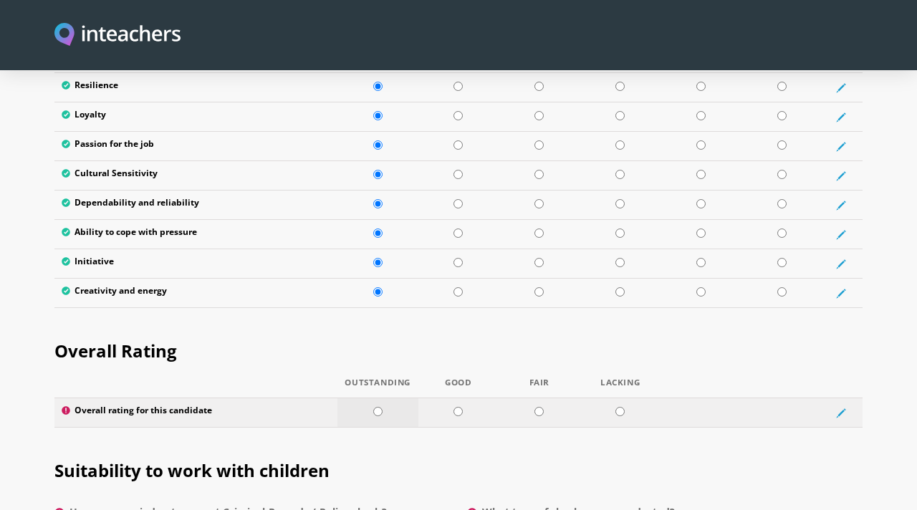
click at [374, 407] on input "radio" at bounding box center [377, 411] width 9 height 9
radio input "true"
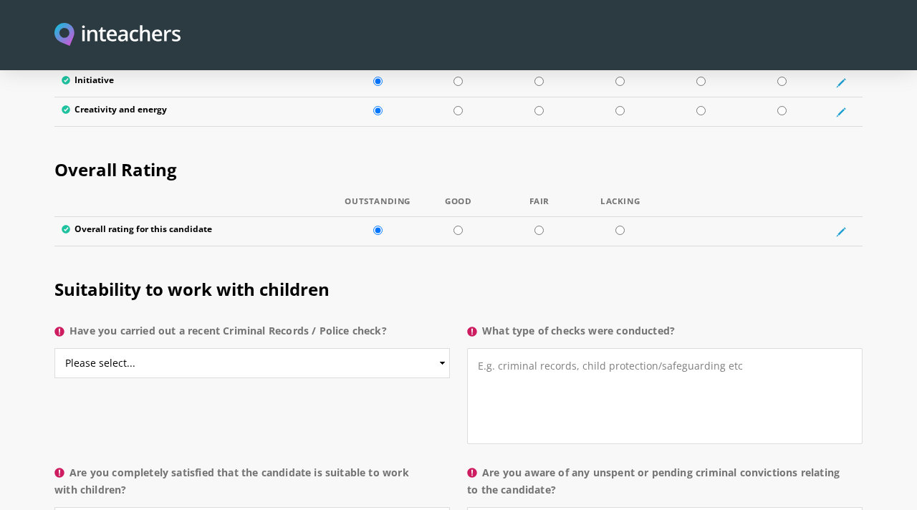
scroll to position [2814, 0]
click at [408, 349] on select "Please select... Yes No Do not know" at bounding box center [252, 364] width 396 height 30
click at [424, 349] on select "Please select... Yes No Do not know" at bounding box center [252, 364] width 396 height 30
select select "Do not know"
click at [599, 349] on textarea "What type of checks were conducted?" at bounding box center [665, 397] width 396 height 96
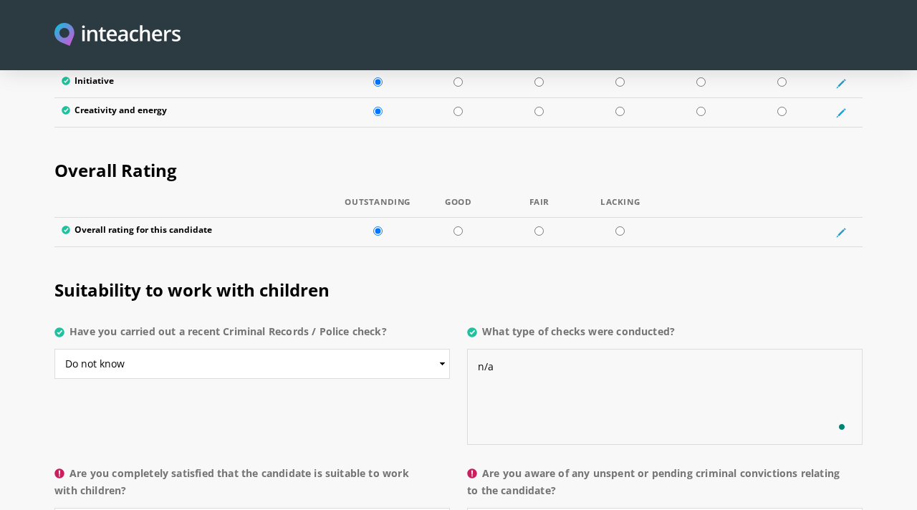
scroll to position [100, 0]
type textarea "n/a"
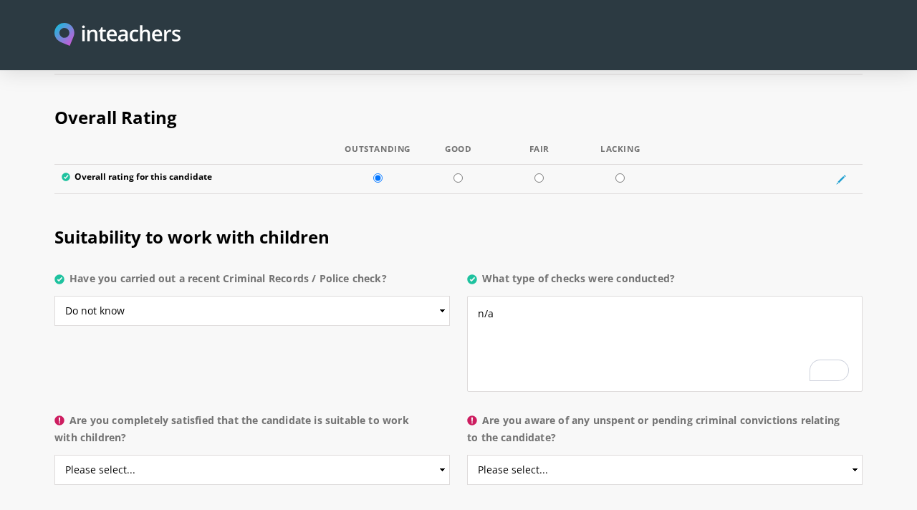
scroll to position [2918, 0]
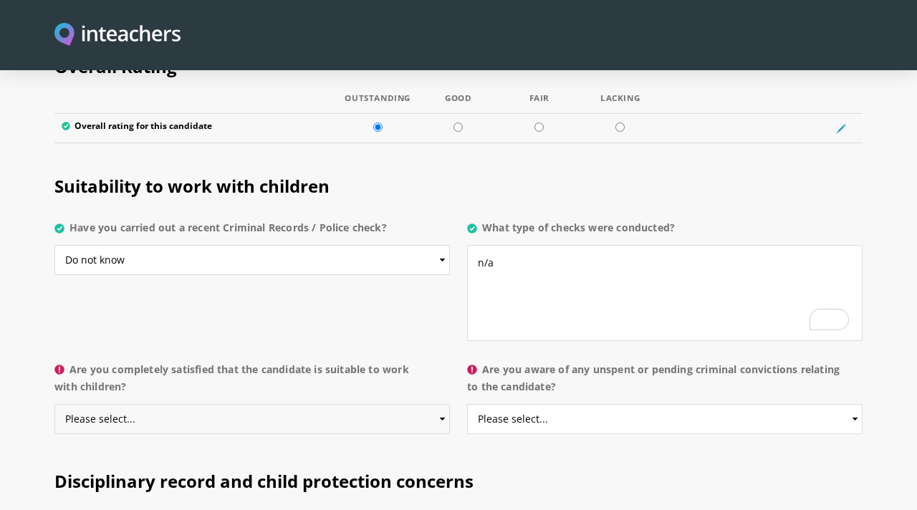
click at [401, 404] on select "Please select... Yes No Do not know" at bounding box center [252, 419] width 396 height 30
select select "Yes"
click at [632, 404] on select "Please select... Yes No Do not know" at bounding box center [665, 419] width 396 height 30
select select "No"
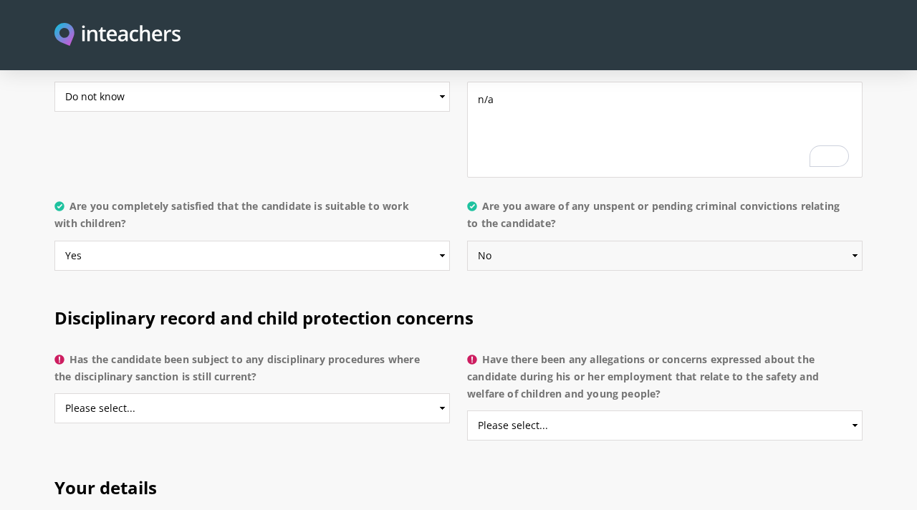
scroll to position [3082, 0]
click at [432, 393] on select "Please select... Yes No Do not know" at bounding box center [252, 408] width 396 height 30
select select "No"
click at [583, 410] on select "Please select... Yes No Do not know" at bounding box center [665, 425] width 396 height 30
select select "No"
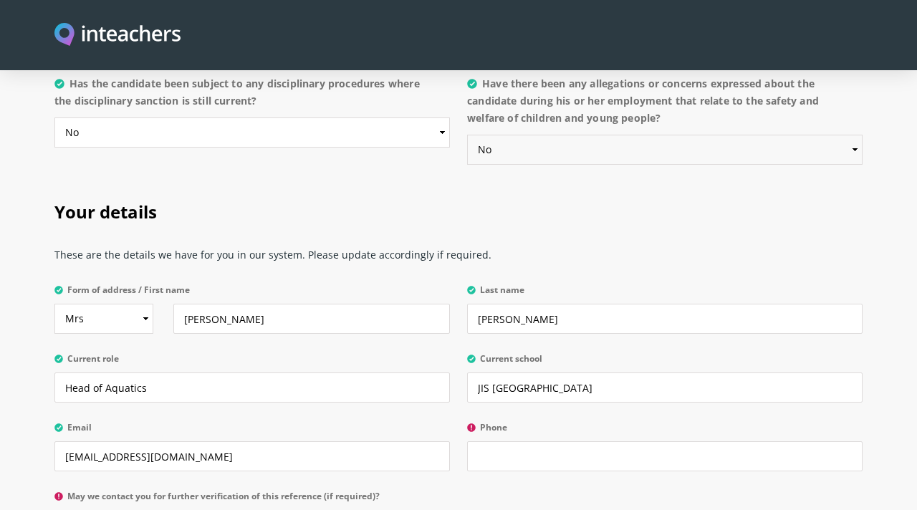
scroll to position [3359, 0]
drag, startPoint x: 170, startPoint y: 358, endPoint x: 62, endPoint y: 350, distance: 107.8
click at [62, 371] on input "Head of Aquatics" at bounding box center [252, 386] width 396 height 30
click at [200, 371] on input "Aquatics Director" at bounding box center [252, 386] width 396 height 30
type input "Aquatics Director"
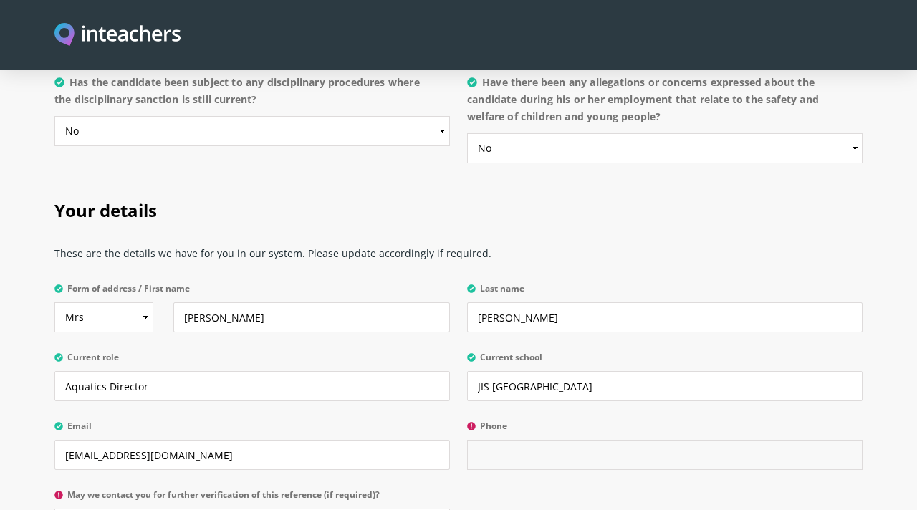
click at [515, 440] on input "Phone" at bounding box center [665, 455] width 396 height 30
select select "Yes"
click at [590, 440] on input "Phone" at bounding box center [665, 455] width 396 height 30
drag, startPoint x: 550, startPoint y: 348, endPoint x: 477, endPoint y: 348, distance: 73.1
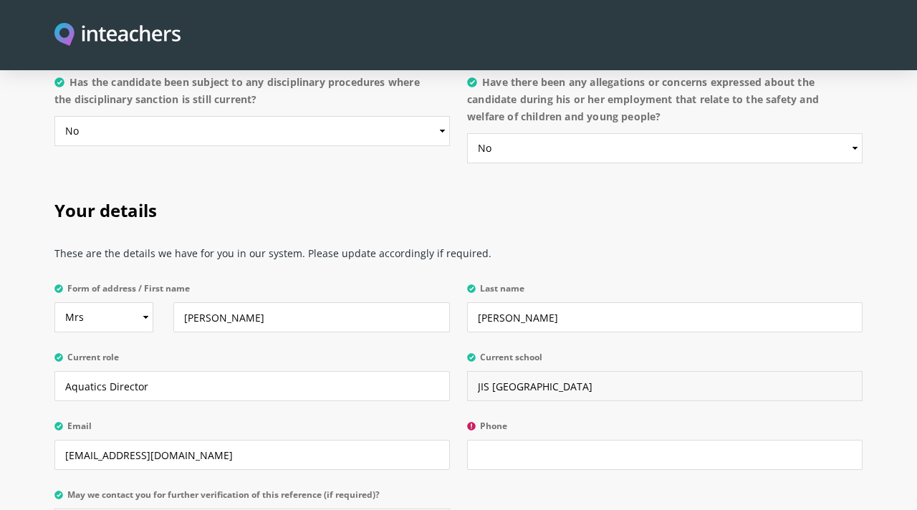
click at [477, 371] on input "JIS [GEOGRAPHIC_DATA]" at bounding box center [665, 386] width 396 height 30
type input "[GEOGRAPHIC_DATA]"
click at [518, 440] on input "Phone" at bounding box center [665, 455] width 396 height 30
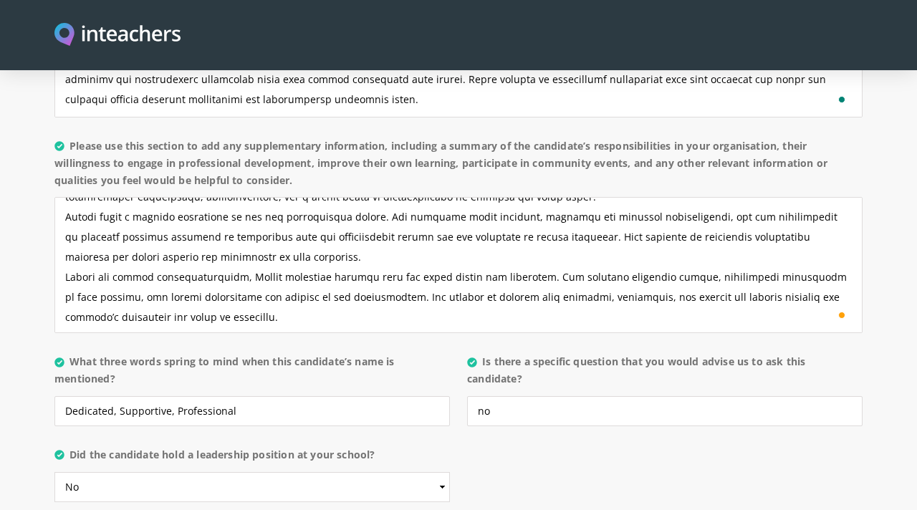
scroll to position [57, 0]
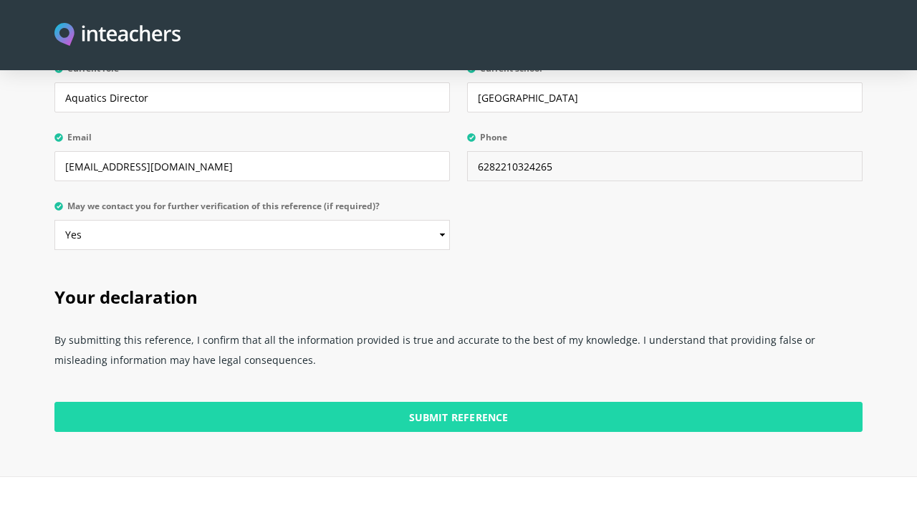
type input "6282210324265"
click at [463, 402] on input "Submit Reference" at bounding box center [458, 417] width 808 height 30
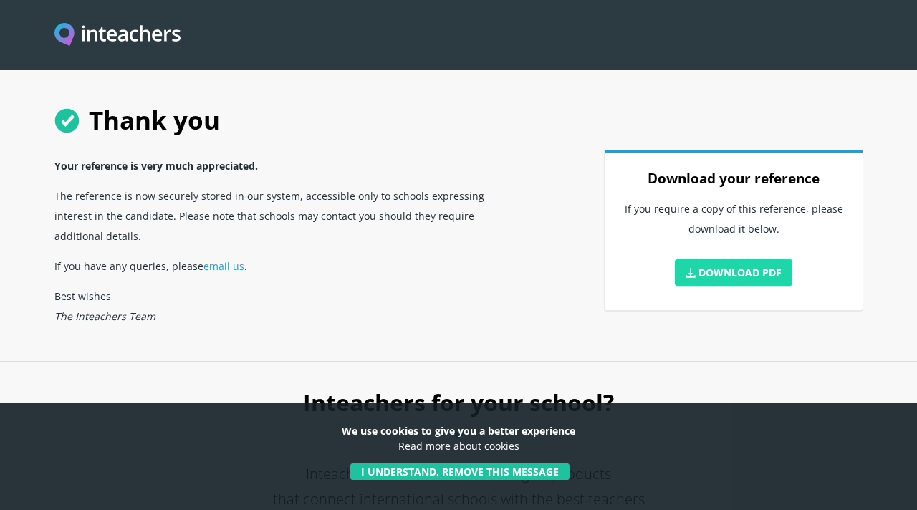
click at [724, 275] on link "Download PDF" at bounding box center [734, 272] width 118 height 27
